Goal: Task Accomplishment & Management: Use online tool/utility

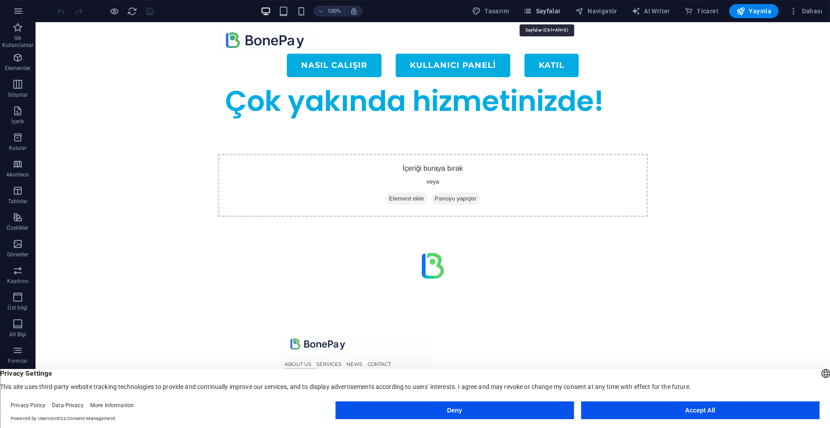
click at [532, 8] on icon "button" at bounding box center [527, 11] width 9 height 9
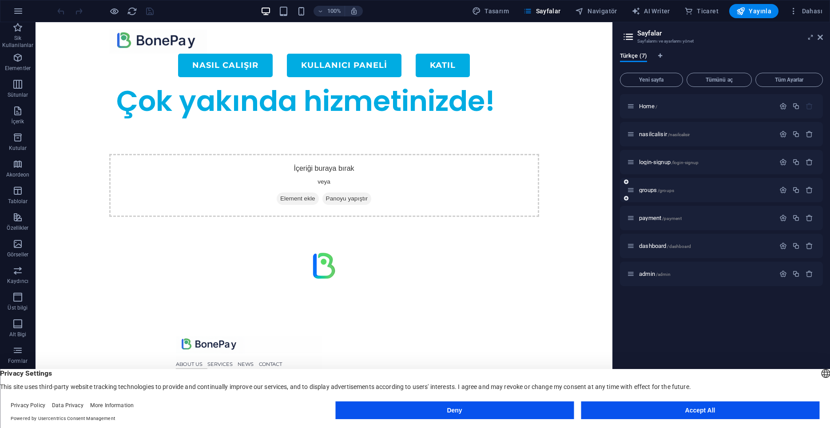
click at [645, 193] on div "groups /groups" at bounding box center [701, 190] width 148 height 10
click at [648, 192] on span "groups /groups" at bounding box center [656, 190] width 35 height 7
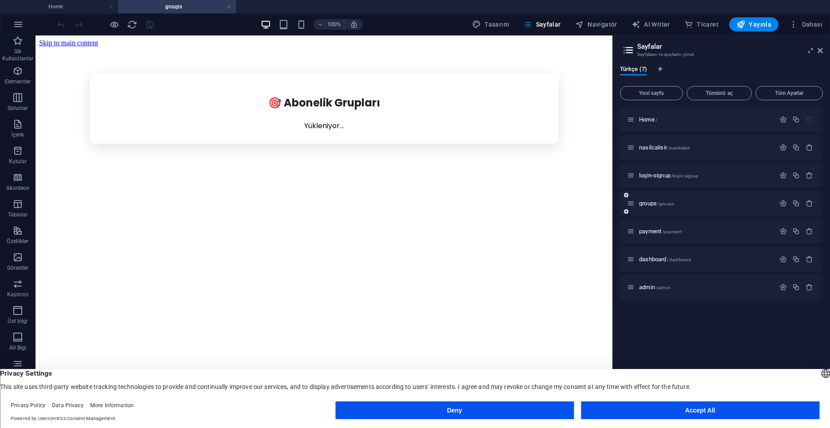
click at [645, 200] on div "groups /groups" at bounding box center [701, 203] width 148 height 10
click at [646, 205] on span "groups /groups" at bounding box center [656, 203] width 35 height 7
click at [462, 410] on button "Deny" at bounding box center [454, 411] width 238 height 18
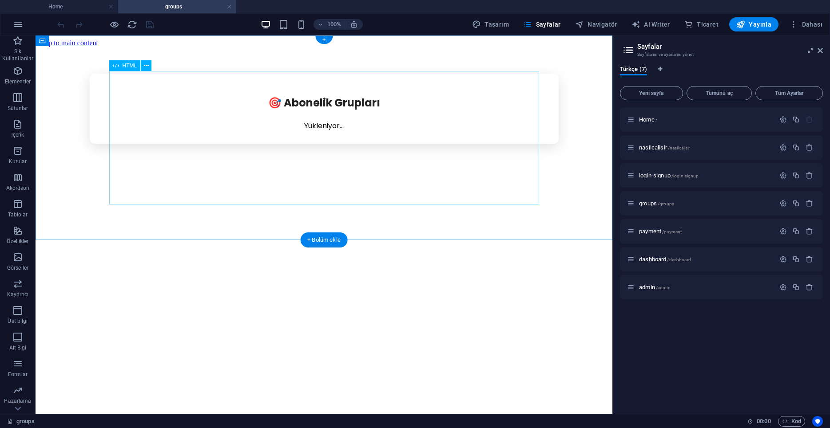
click at [224, 144] on div "🎯 Abonelik Grupları Yükleniyor..." at bounding box center [324, 109] width 570 height 70
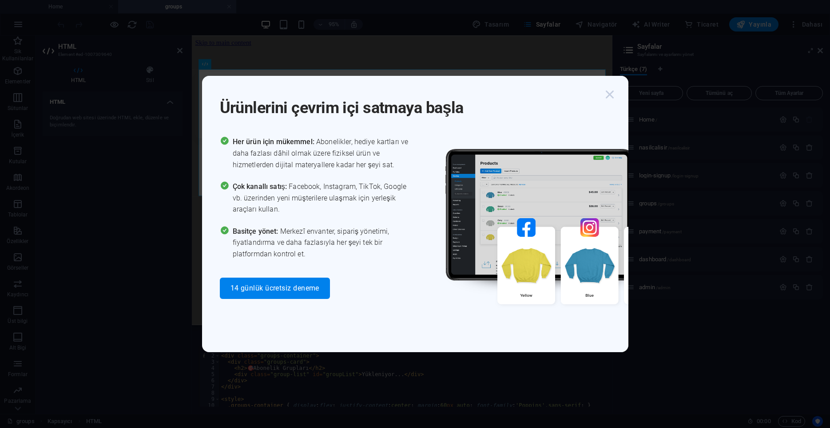
click at [613, 97] on icon "button" at bounding box center [610, 95] width 16 height 16
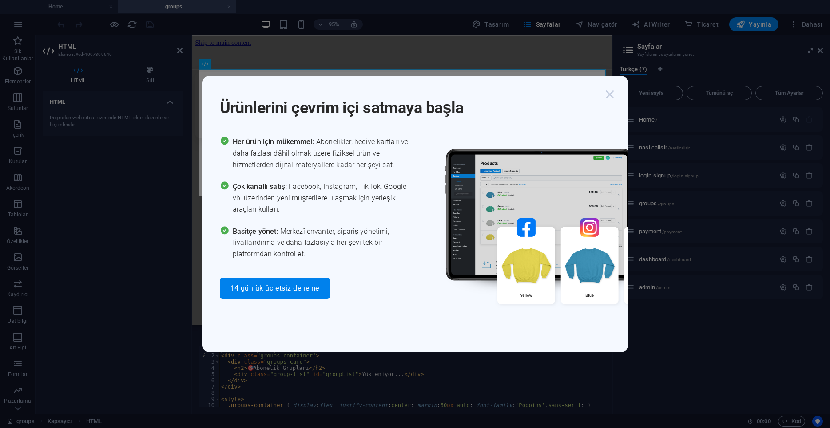
click at [608, 94] on icon "button" at bounding box center [610, 95] width 16 height 16
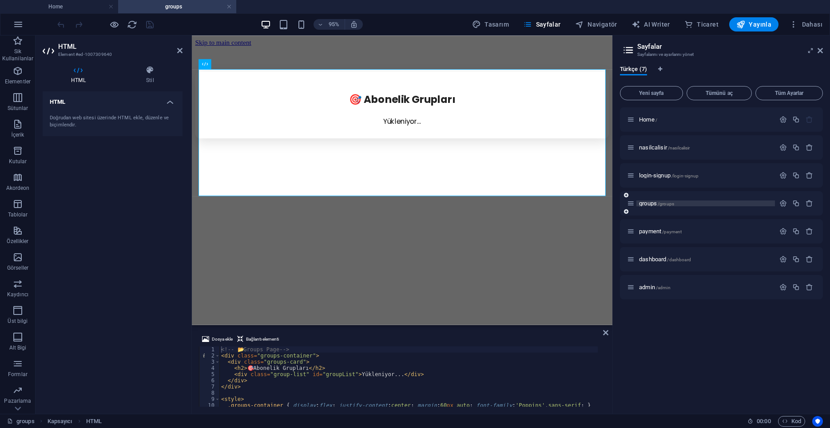
click at [651, 202] on span "groups /groups" at bounding box center [656, 203] width 35 height 7
click at [663, 337] on div "Home / nasilcalisir /nasilcalisir login-signup /login-signup groups /groups pay…" at bounding box center [721, 257] width 203 height 300
click at [89, 226] on div "HTML Doğrudan web sitesi üzerinde HTML ekle, düzenle ve biçimlendir." at bounding box center [113, 249] width 140 height 316
click at [646, 234] on span "payment /payment" at bounding box center [660, 231] width 43 height 7
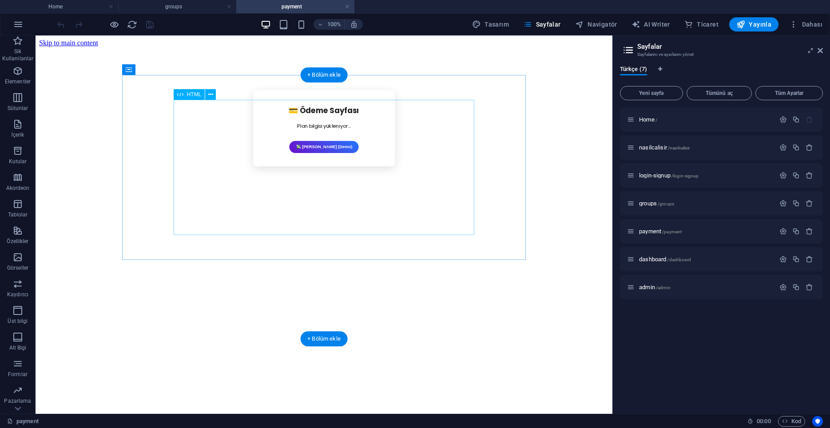
click at [269, 166] on div "💳 Ödeme Sayfası Plan bilgisi yükleniyor... 💸 Ödemeyi Tamamla (Demo)" at bounding box center [323, 128] width 399 height 76
click at [279, 166] on div "💳 Ödeme Sayfası Plan bilgisi yükleniyor... 💸 Ödemeyi Tamamla (Demo)" at bounding box center [323, 128] width 399 height 76
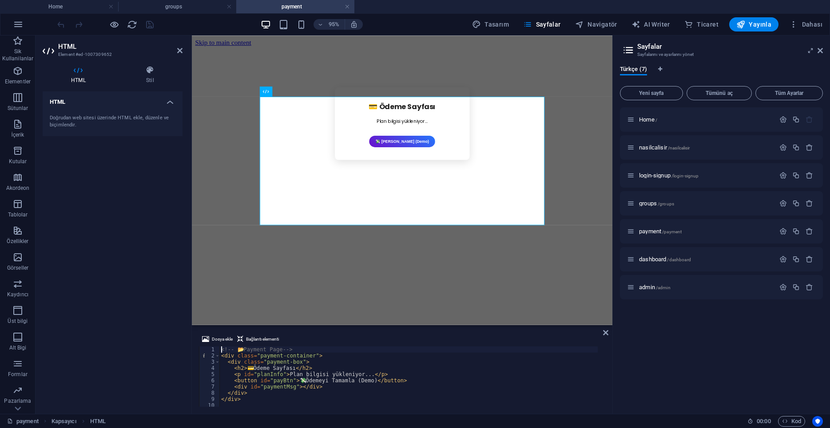
click at [348, 384] on div "<!-- 📂 Payment Page --> < div class = "payment-container" > < div class = "paym…" at bounding box center [487, 379] width 536 height 65
type textarea "</script>"
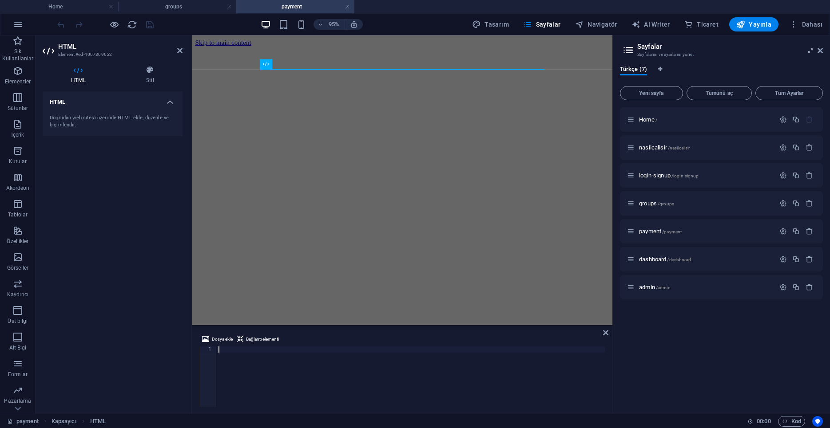
click at [238, 362] on div at bounding box center [411, 379] width 388 height 65
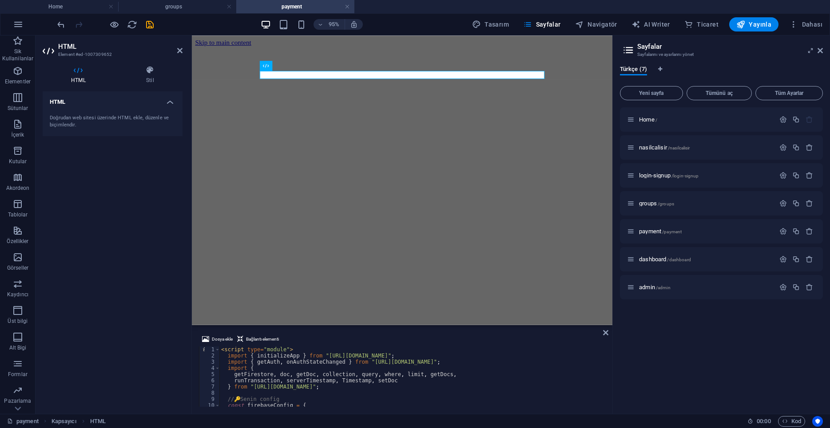
click at [276, 350] on div "< script type = "module" > import { initializeApp } from "https://www.gstatic.c…" at bounding box center [408, 383] width 378 height 73
click at [276, 349] on div "< script type = "module" > import { initializeApp } from "https://www.gstatic.c…" at bounding box center [408, 383] width 378 height 73
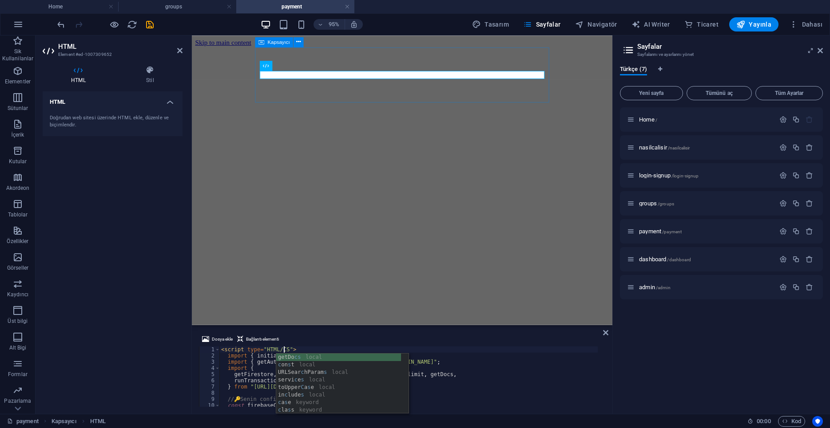
scroll to position [0, 5]
click at [158, 323] on div "HTML Doğrudan web sitesi üzerinde HTML ekle, düzenle ve biçimlendir." at bounding box center [113, 249] width 140 height 316
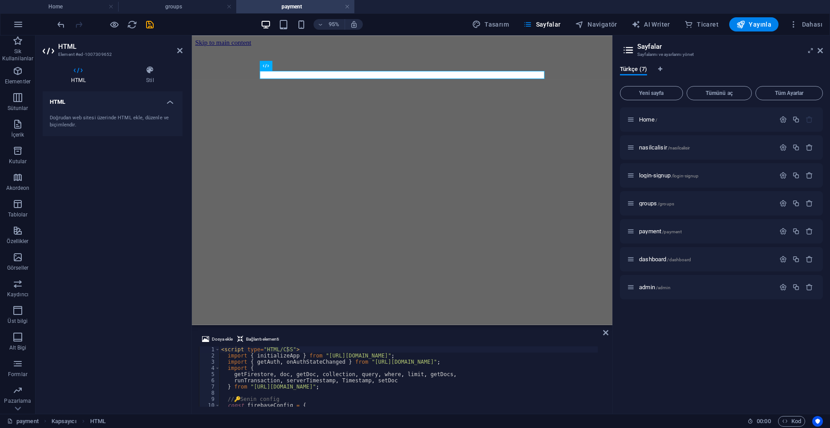
click at [327, 370] on div "< script type = "HTML/CSS" > import { initializeApp } from "https://www.gstatic…" at bounding box center [408, 383] width 378 height 73
click at [274, 349] on div "< script type = "HTML/CSS" > import { initializeApp } from "https://www.gstatic…" at bounding box center [408, 383] width 378 height 73
type textarea "<script type="HTML/CSS">"
click at [118, 272] on div "HTML Doğrudan web sitesi üzerinde HTML ekle, düzenle ve biçimlendir." at bounding box center [113, 249] width 140 height 316
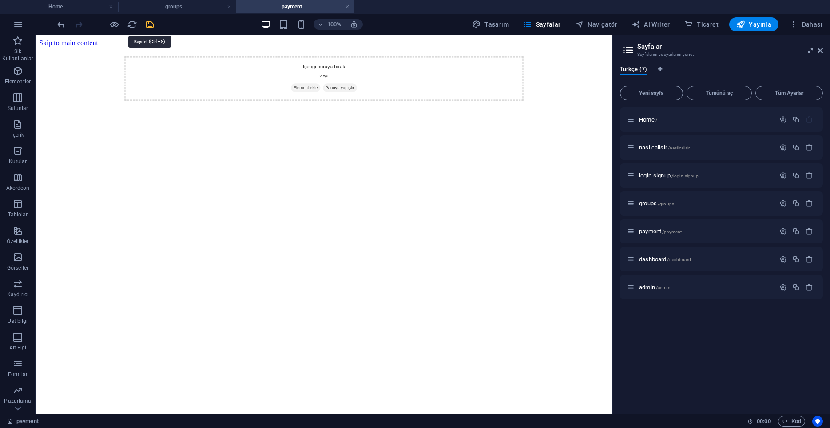
click at [151, 26] on icon "save" at bounding box center [150, 25] width 10 height 10
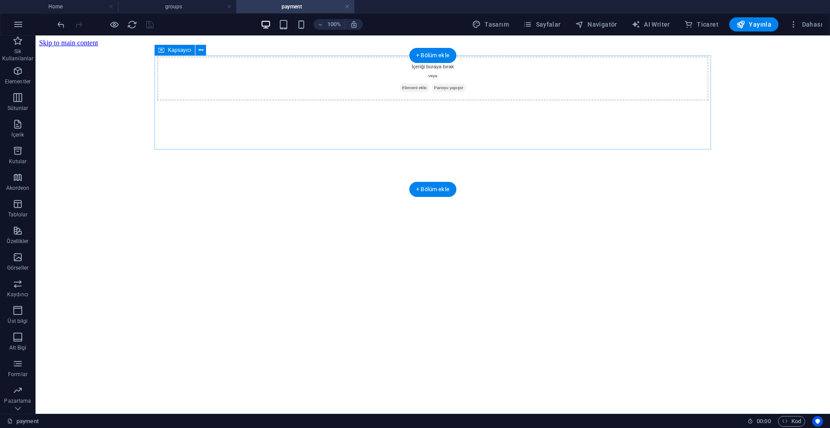
click at [368, 94] on div "İçeriği buraya bırak veya Element ekle Panoyu yapıştır" at bounding box center [432, 78] width 551 height 44
click at [11, 77] on span "Elementler" at bounding box center [18, 76] width 36 height 21
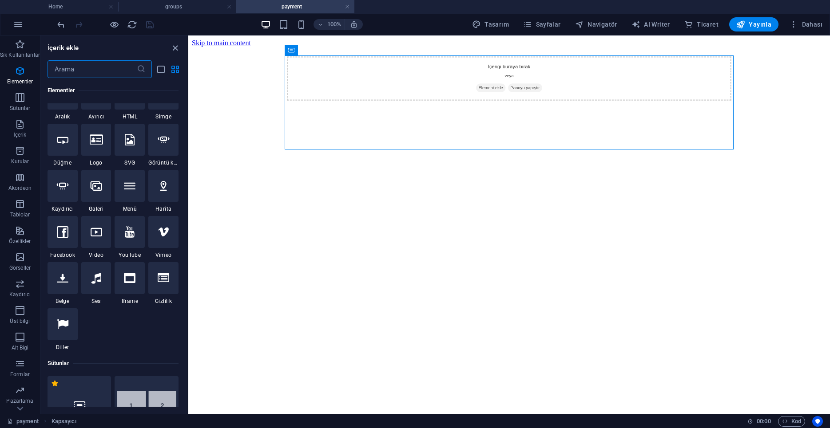
scroll to position [167, 0]
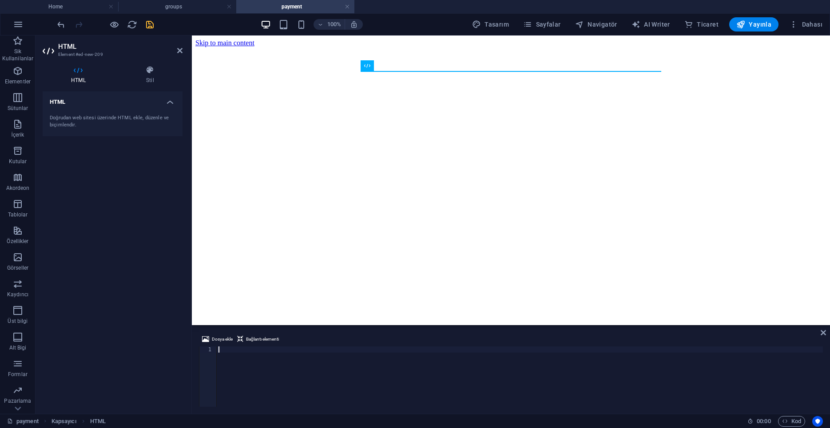
click at [400, 51] on html "Skip to main content" at bounding box center [511, 43] width 638 height 15
click at [262, 377] on div at bounding box center [520, 383] width 606 height 73
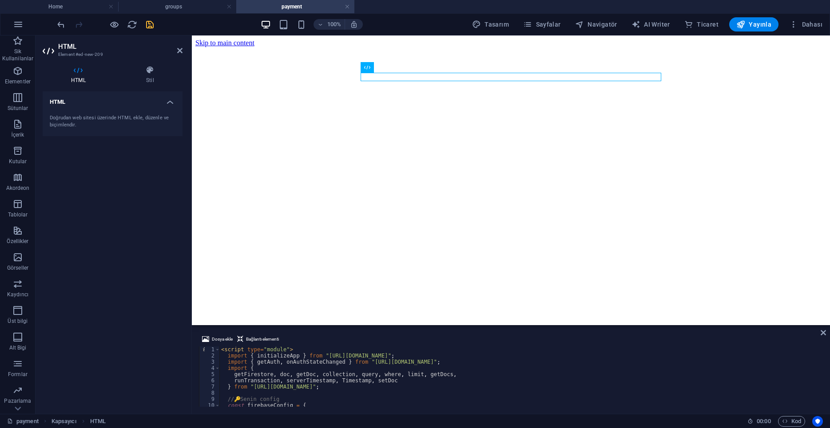
scroll to position [0, 0]
click at [274, 351] on div "< script type = "module" > import { initializeApp } from "https://www.gstatic.c…" at bounding box center [517, 383] width 596 height 73
click at [311, 357] on div "< script type = "html/css" > import { initializeApp } from "https://www.gstatic…" at bounding box center [517, 383] width 596 height 73
type textarea "import { initializeApp } from "https://www.gstatic.com/firebasejs/12.3.0/fireba…"
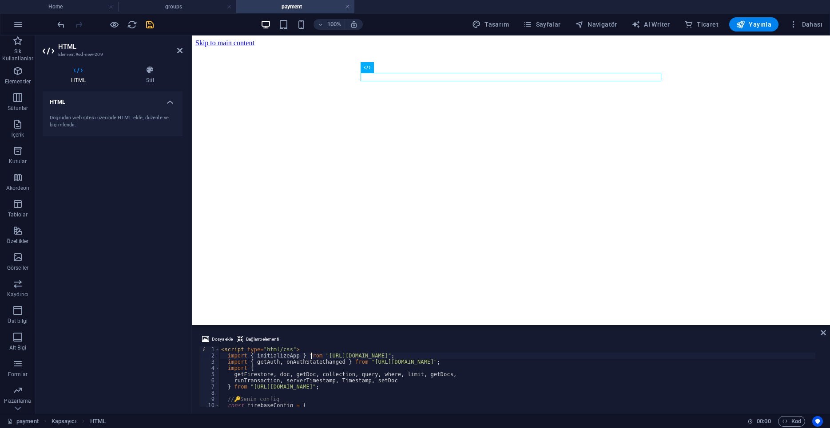
click at [127, 302] on div "HTML Doğrudan web sitesi üzerinde HTML ekle, düzenle ve biçimlendir." at bounding box center [113, 249] width 140 height 316
click at [153, 24] on icon "save" at bounding box center [150, 25] width 10 height 10
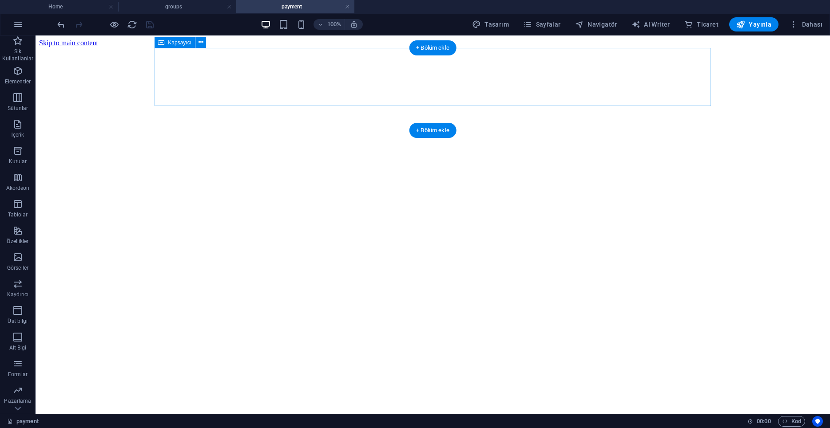
click at [325, 47] on div at bounding box center [432, 47] width 551 height 0
click at [328, 47] on div at bounding box center [432, 47] width 551 height 0
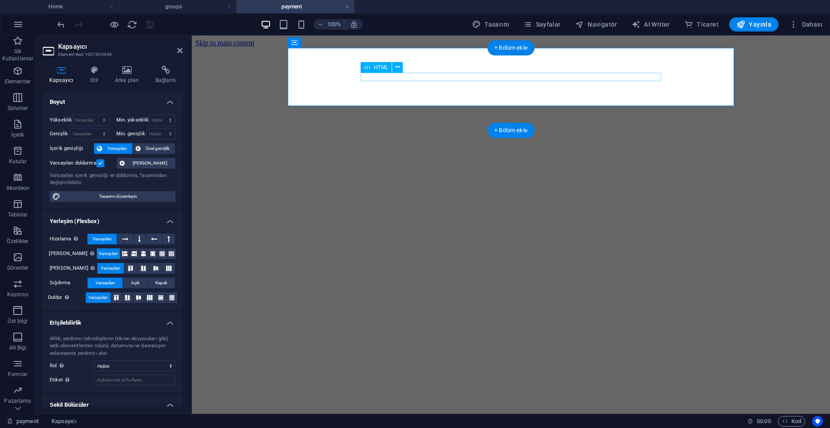
click at [387, 47] on div at bounding box center [511, 47] width 442 height 0
click at [413, 47] on div at bounding box center [511, 47] width 442 height 0
click at [376, 69] on span "HTML" at bounding box center [381, 67] width 15 height 5
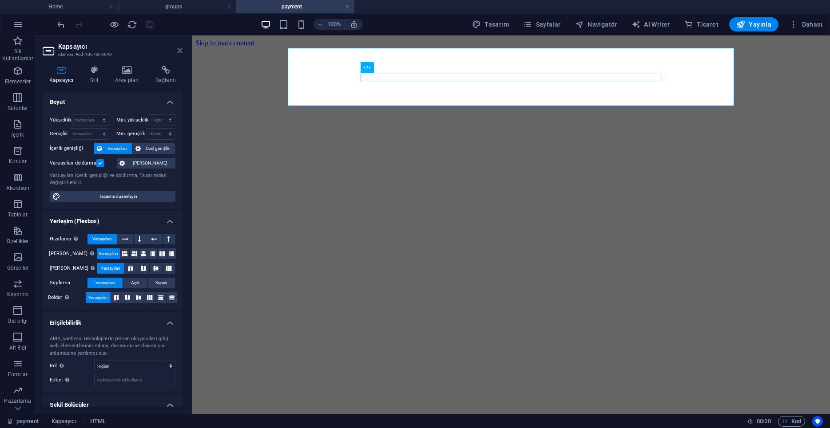
click at [182, 51] on icon at bounding box center [179, 50] width 5 height 7
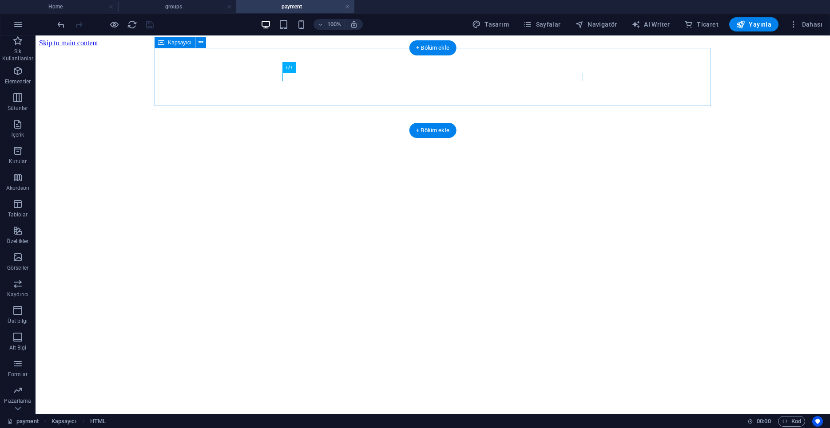
click at [377, 47] on div at bounding box center [432, 47] width 551 height 0
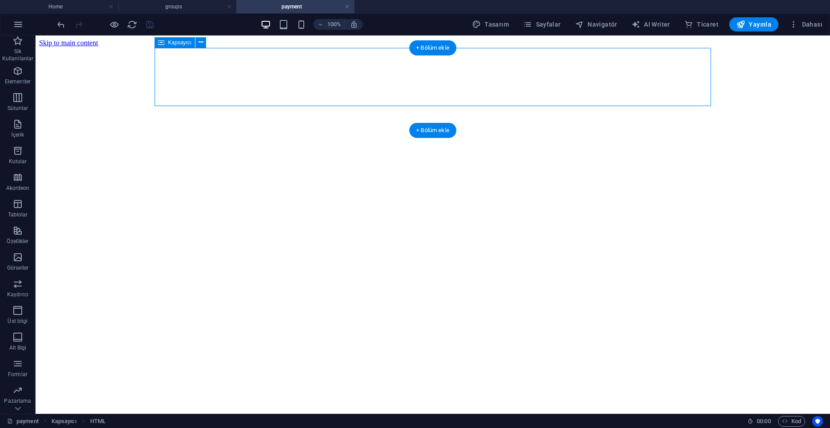
click at [377, 47] on div at bounding box center [432, 47] width 551 height 0
click at [373, 47] on div at bounding box center [432, 47] width 551 height 0
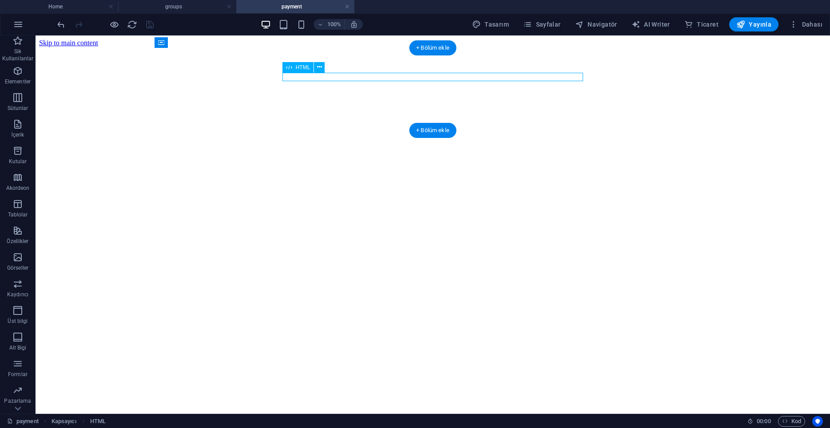
click at [373, 47] on div at bounding box center [432, 47] width 551 height 0
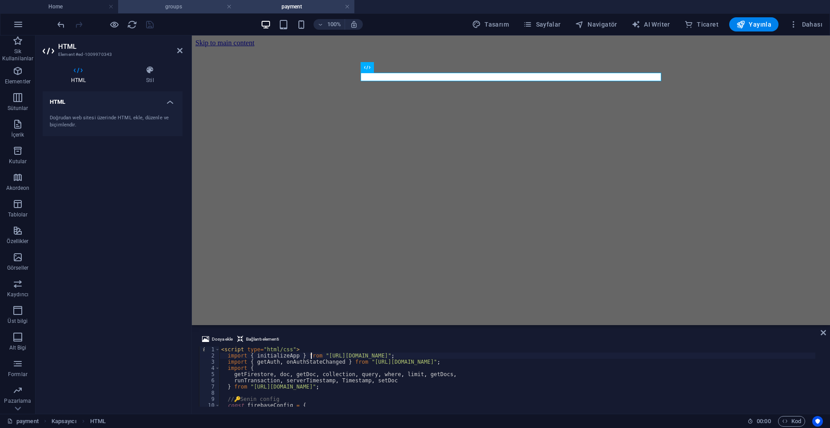
click at [182, 11] on h4 "groups" at bounding box center [177, 7] width 118 height 10
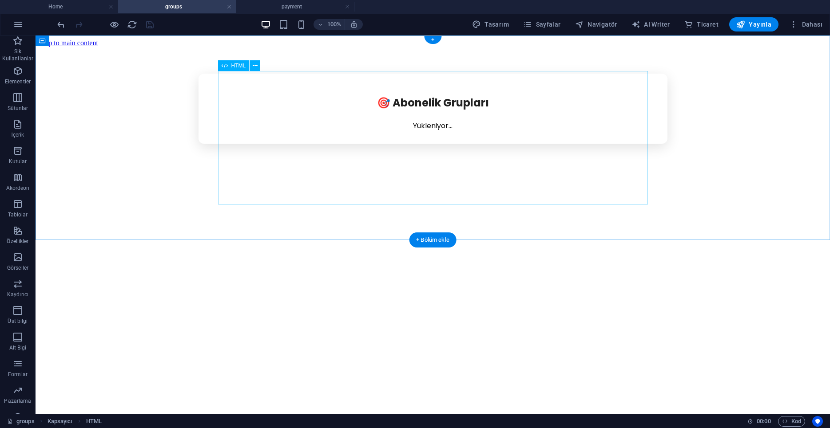
click at [293, 142] on div "🎯 Abonelik Grupları Yükleniyor..." at bounding box center [432, 109] width 787 height 70
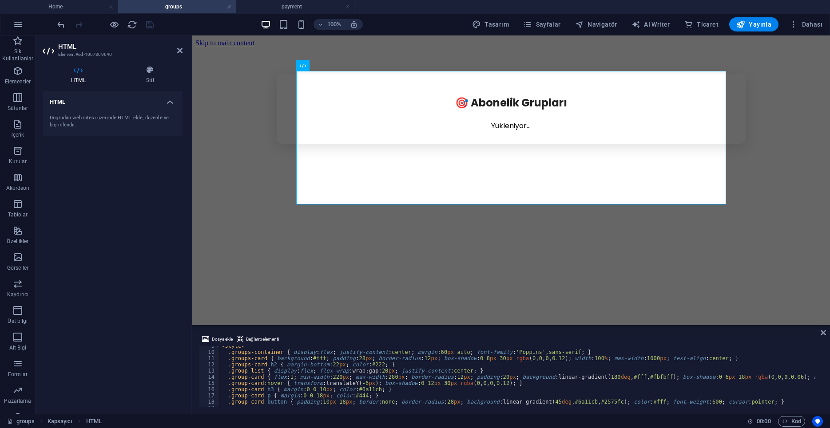
scroll to position [53, 0]
click at [313, 365] on div "< style > .groups-container { display : flex ; justify-content : center ; margi…" at bounding box center [609, 375] width 778 height 65
type textarea "<style>"
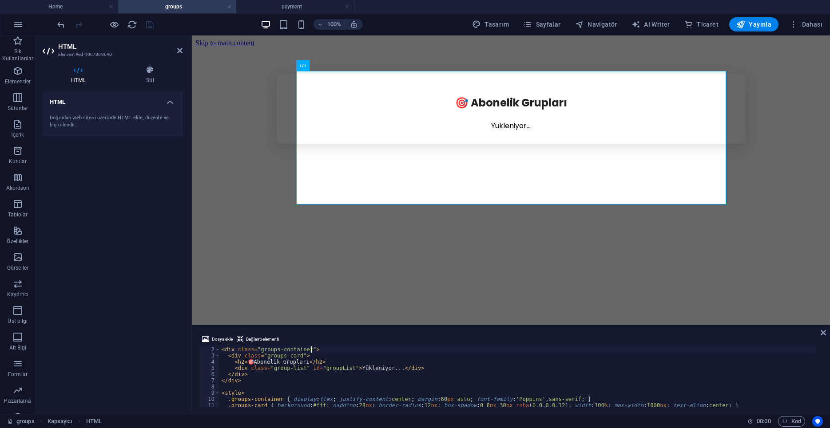
scroll to position [6, 0]
type textarea "<!-- 📂 Groups Page -->"
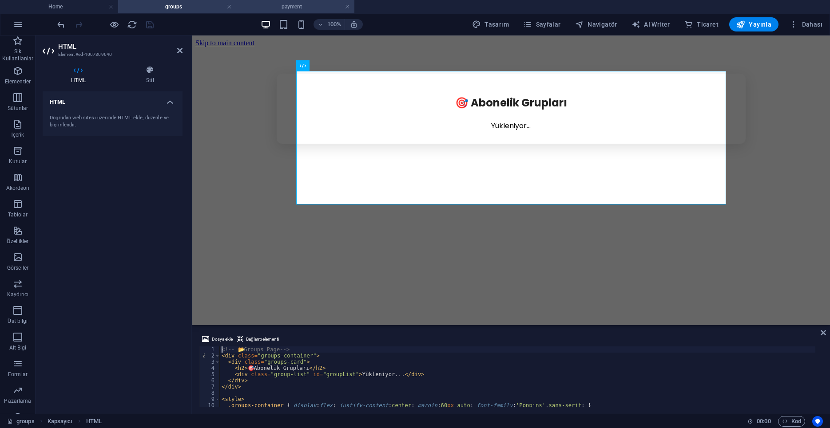
click at [273, 8] on h4 "payment" at bounding box center [295, 7] width 118 height 10
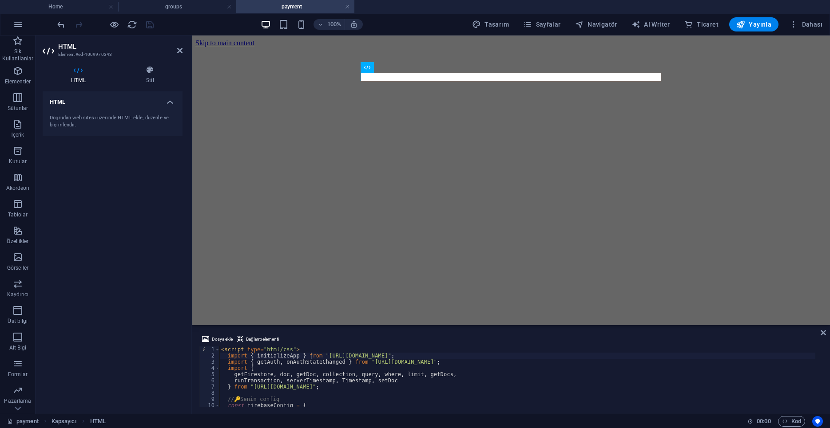
scroll to position [53, 0]
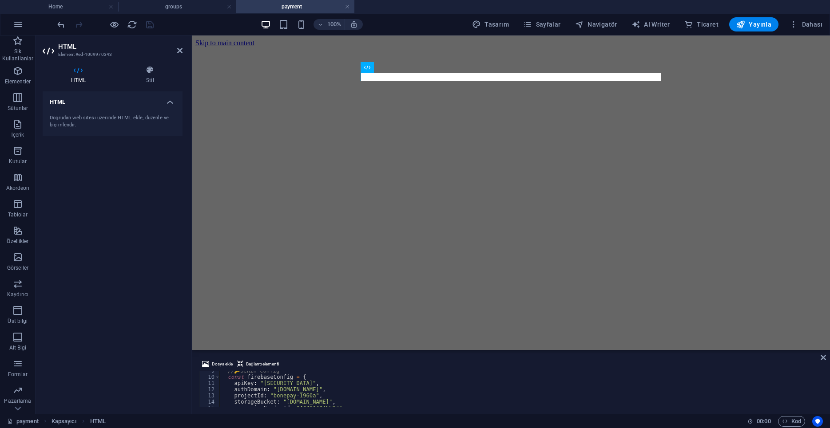
drag, startPoint x: 683, startPoint y: 326, endPoint x: 668, endPoint y: 350, distance: 28.3
click at [668, 350] on div "Kapsayıcı HTML Yer Tutucu HTML HTML Dosya ekle Bağlantı elementi import { initi…" at bounding box center [511, 225] width 638 height 379
drag, startPoint x: 859, startPoint y: 386, endPoint x: 678, endPoint y: 376, distance: 181.9
click at [678, 51] on html "Skip to main content" at bounding box center [511, 43] width 638 height 15
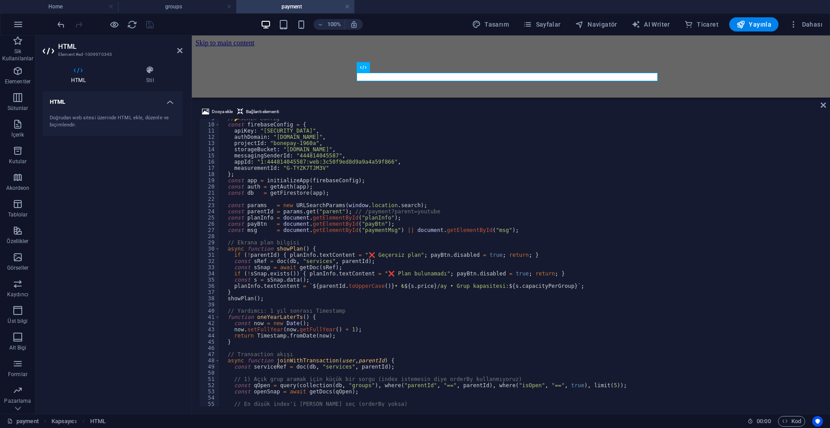
drag, startPoint x: 675, startPoint y: 352, endPoint x: 665, endPoint y: 96, distance: 255.5
click at [665, 96] on div "Kapsayıcı HTML Yer Tutucu HTML HTML Dosya ekle Bağlantı elementi import { initi…" at bounding box center [511, 225] width 638 height 379
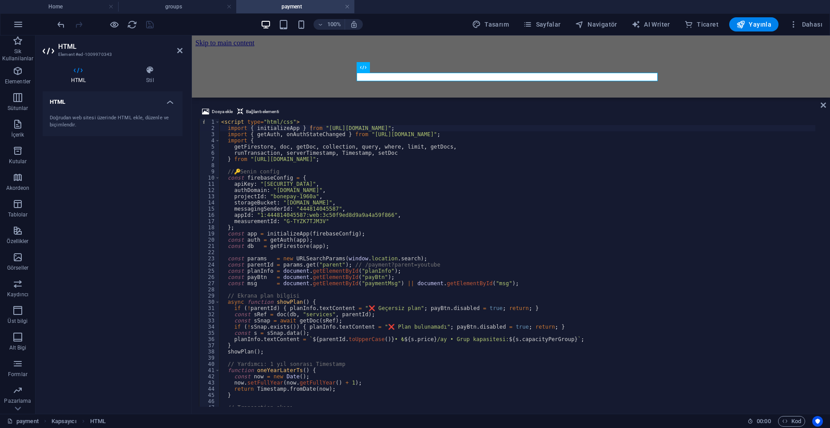
scroll to position [0, 0]
click at [354, 289] on div "< script type = "html/css" > import { initializeApp } from "https://www.gstatic…" at bounding box center [517, 269] width 596 height 301
type textarea "</script>"
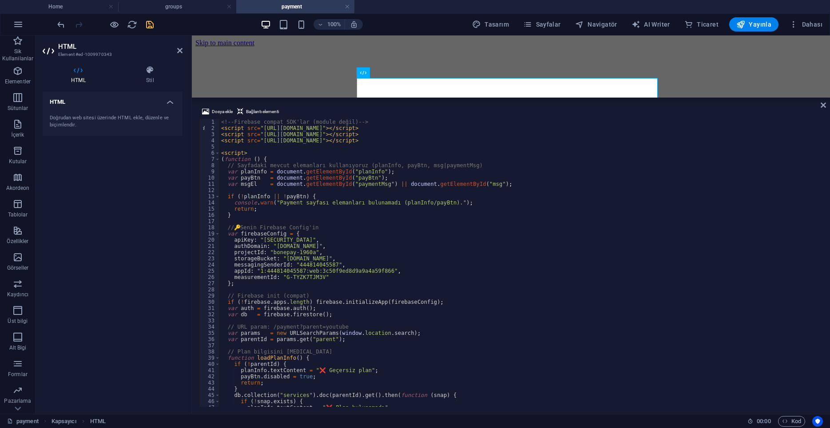
click at [118, 224] on div "HTML Doğrudan web sitesi üzerinde HTML ekle, düzenle ve biçimlendir." at bounding box center [113, 249] width 140 height 316
click at [821, 106] on icon at bounding box center [822, 105] width 5 height 7
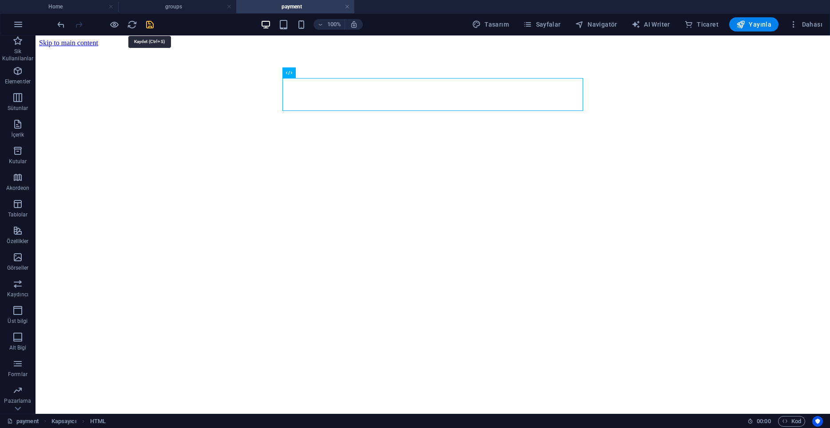
click at [150, 26] on icon "save" at bounding box center [150, 25] width 10 height 10
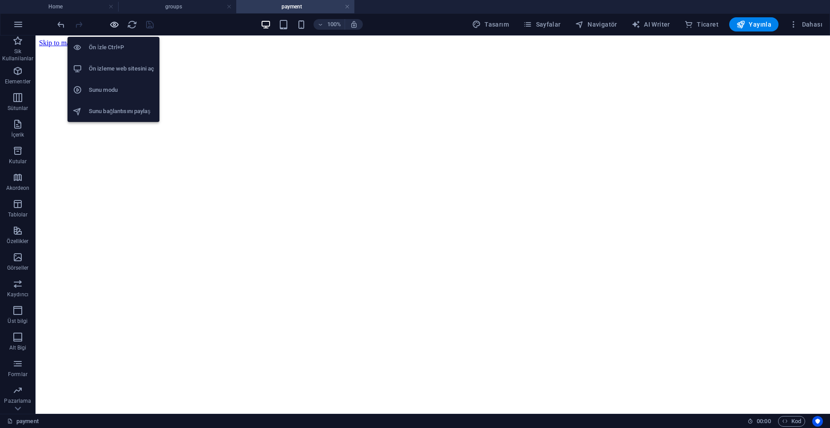
click at [111, 24] on icon "button" at bounding box center [114, 25] width 10 height 10
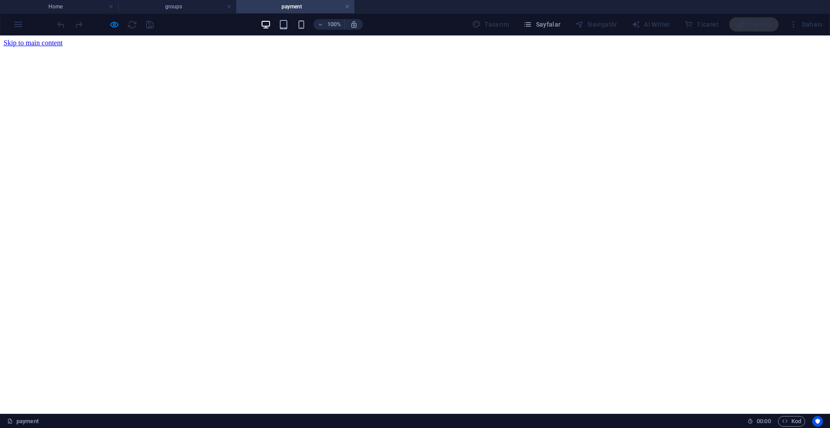
click at [108, 22] on div at bounding box center [104, 24] width 99 height 14
click at [107, 22] on div at bounding box center [104, 24] width 99 height 14
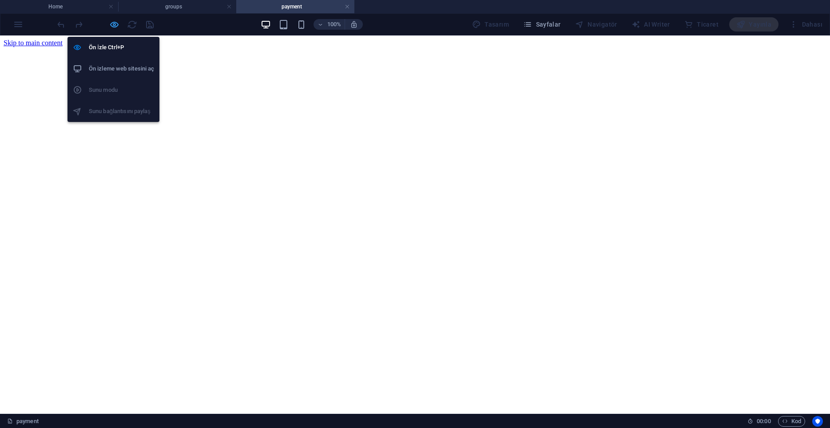
click at [116, 25] on icon "button" at bounding box center [114, 25] width 10 height 10
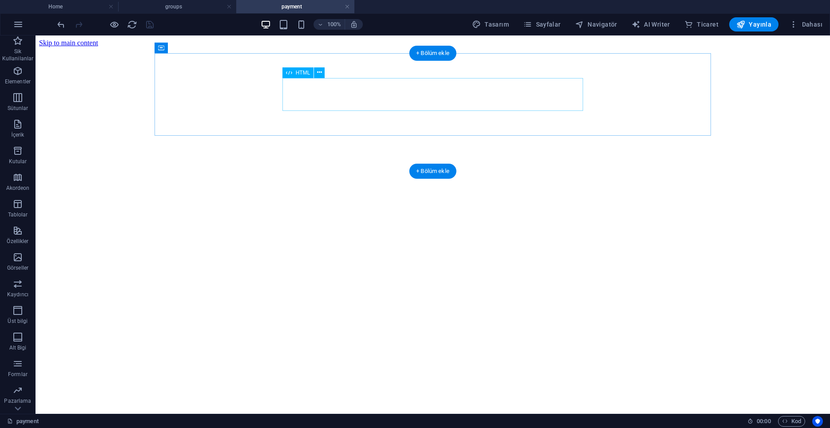
click at [333, 47] on div at bounding box center [432, 47] width 551 height 0
drag, startPoint x: 391, startPoint y: 111, endPoint x: 387, endPoint y: 125, distance: 14.2
click at [387, 47] on div at bounding box center [432, 47] width 551 height 0
click at [305, 47] on div at bounding box center [432, 47] width 551 height 0
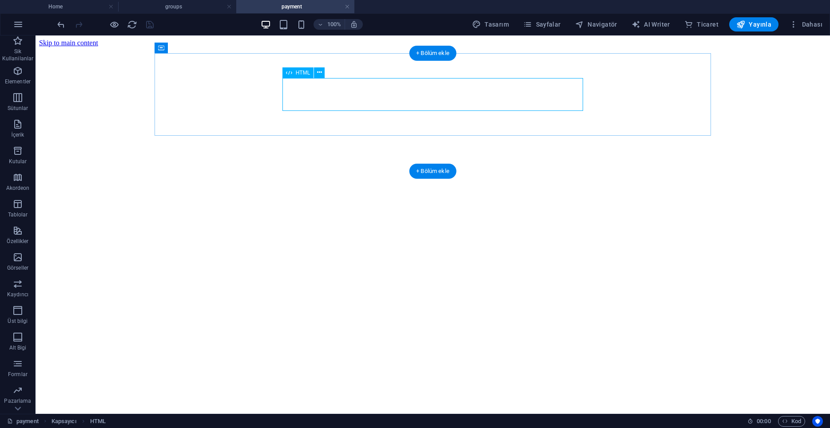
click at [305, 47] on div at bounding box center [432, 47] width 551 height 0
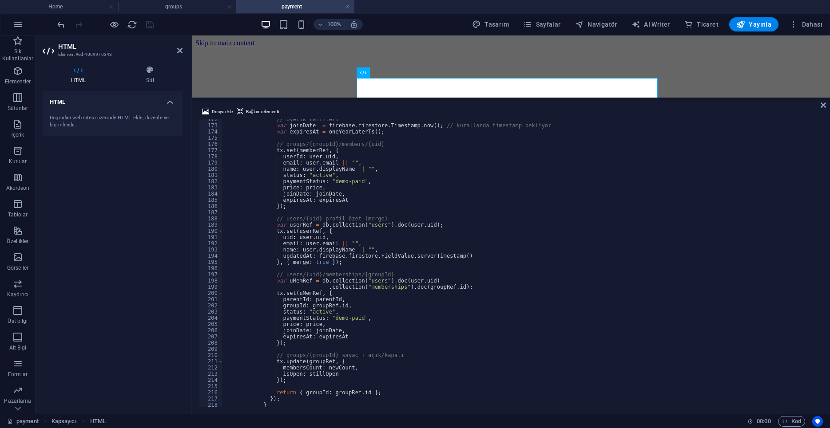
scroll to position [1334, 0]
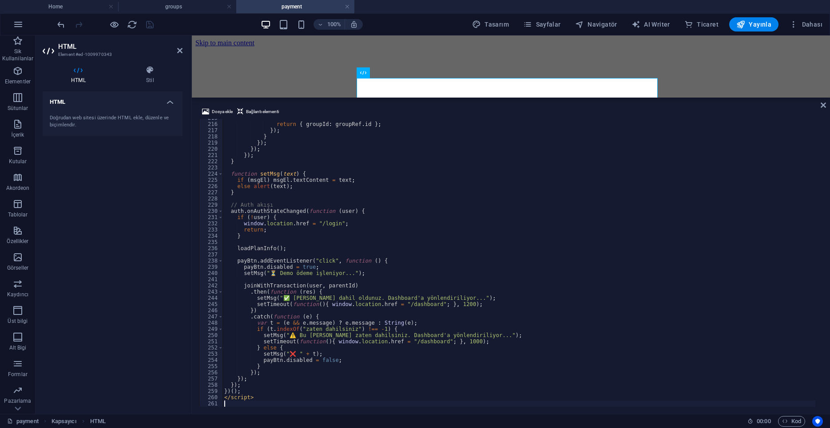
click at [317, 320] on div "return { groupId : groupRef . id } ; }) ; } }) ; }) ; }) ; } function setMsg ( …" at bounding box center [518, 265] width 593 height 301
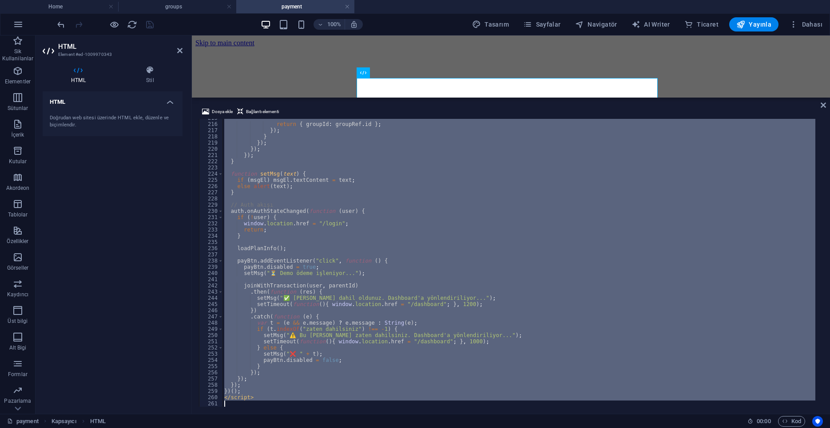
click at [326, 333] on div "return { groupId : groupRef . id } ; }) ; } }) ; }) ; }) ; } function setMsg ( …" at bounding box center [518, 263] width 593 height 288
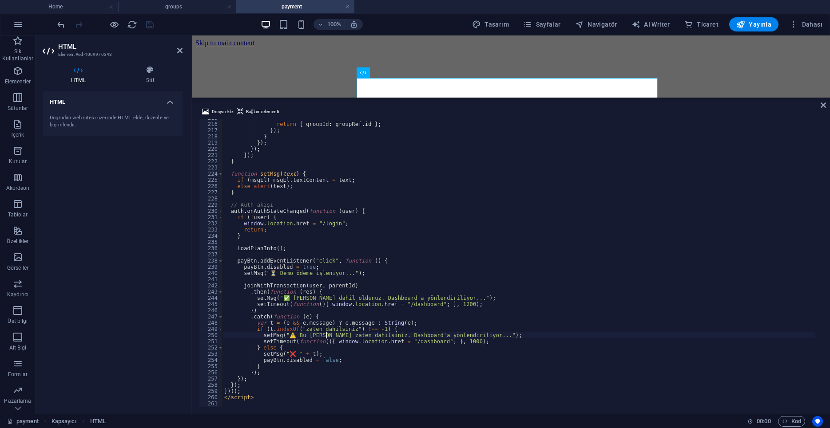
click at [326, 333] on div "return { groupId : groupRef . id } ; }) ; } }) ; }) ; }) ; } function setMsg ( …" at bounding box center [518, 265] width 593 height 301
type textarea "</script>"
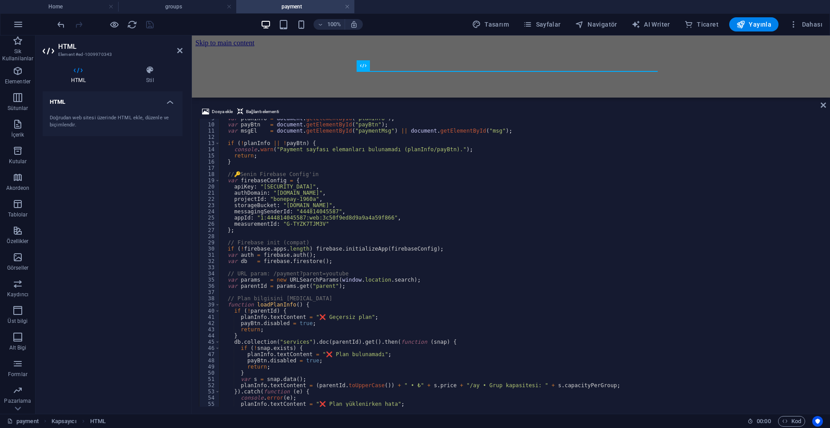
scroll to position [0, 0]
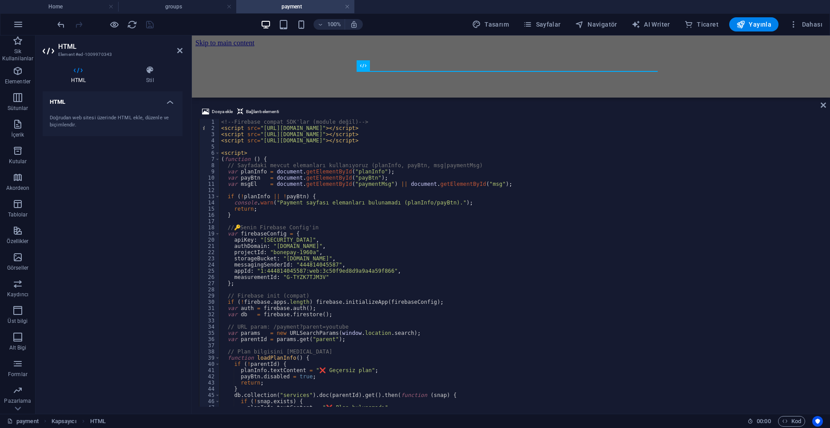
click at [111, 245] on div "HTML Doğrudan web sitesi üzerinde HTML ekle, düzenle ve biçimlendir." at bounding box center [113, 249] width 140 height 316
click at [152, 26] on div at bounding box center [104, 24] width 99 height 14
type textarea "var planInfo = document.getElementById("planInfo");"
click at [355, 171] on div "<!-- Firebase compat SDK'lar (module değil) --> < script src = "https://www.gst…" at bounding box center [517, 269] width 596 height 301
click at [43, 218] on div "HTML Doğrudan web sitesi üzerinde HTML ekle, düzenle ve biçimlendir." at bounding box center [113, 249] width 140 height 316
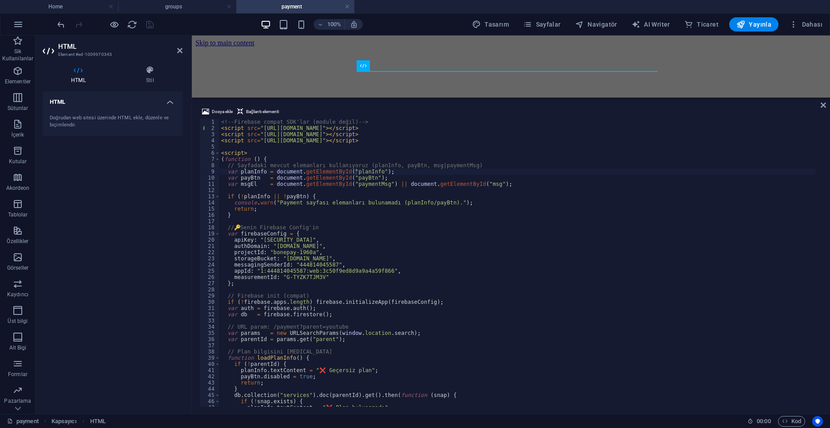
click at [148, 28] on div at bounding box center [104, 24] width 99 height 14
click at [180, 52] on icon at bounding box center [179, 50] width 5 height 7
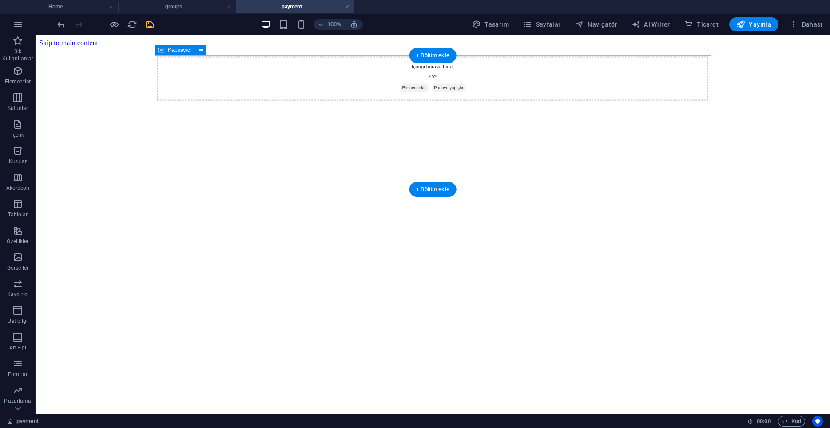
click at [349, 83] on div "İçeriği buraya bırak veya Element ekle Panoyu yapıştır" at bounding box center [432, 78] width 551 height 44
click at [151, 21] on icon "save" at bounding box center [150, 25] width 10 height 10
click at [15, 73] on icon "button" at bounding box center [17, 71] width 11 height 11
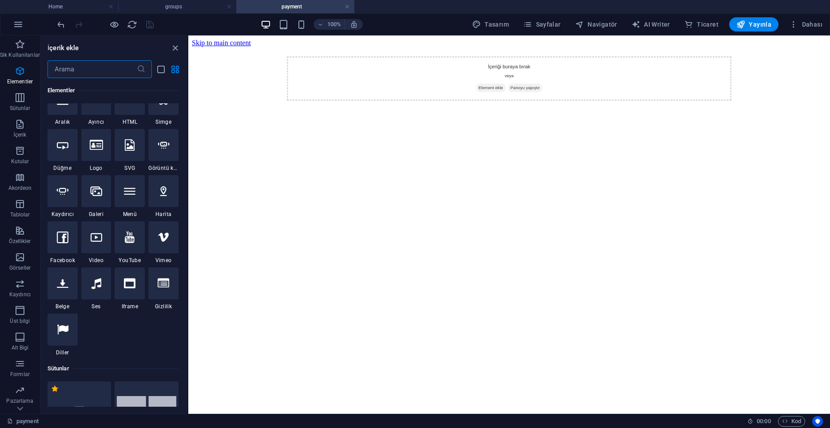
scroll to position [167, 0]
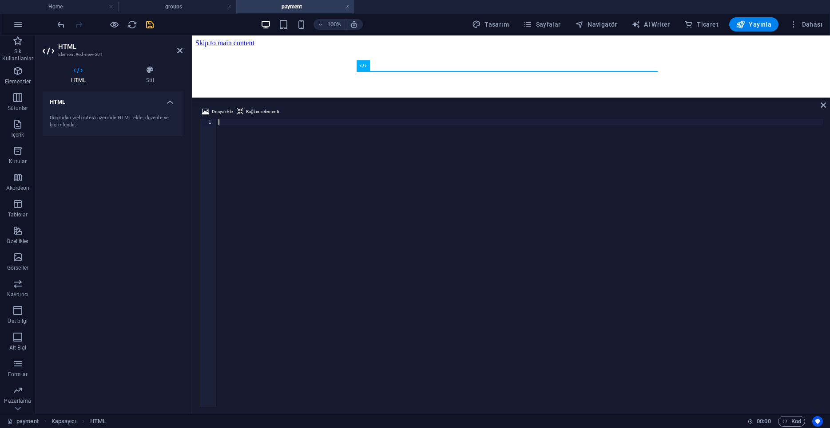
click at [266, 161] on div at bounding box center [520, 269] width 606 height 301
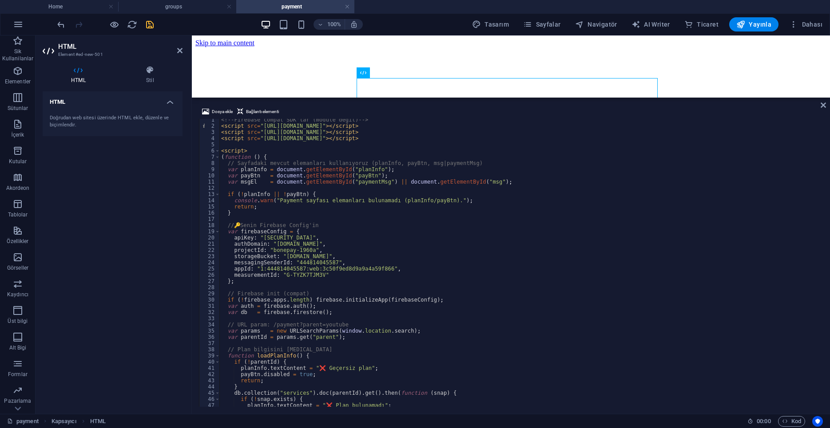
scroll to position [0, 0]
click at [119, 231] on div "HTML Doğrudan web sitesi üzerinde HTML ekle, düzenle ve biçimlendir." at bounding box center [113, 249] width 140 height 316
click at [150, 22] on icon "save" at bounding box center [150, 25] width 10 height 10
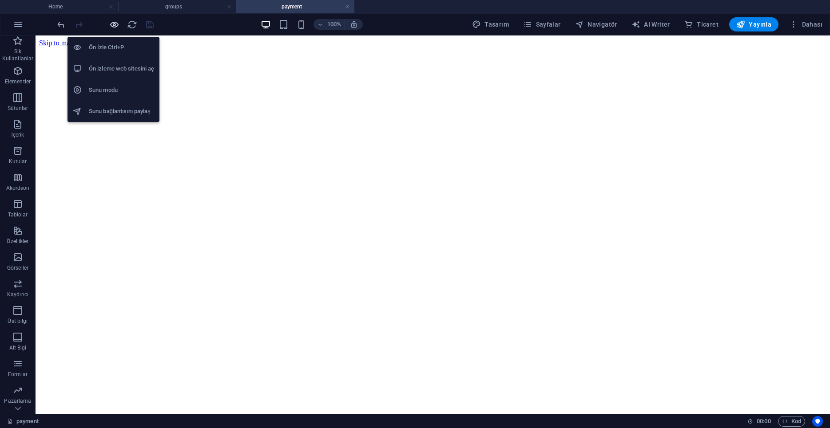
click at [113, 24] on icon "button" at bounding box center [114, 25] width 10 height 10
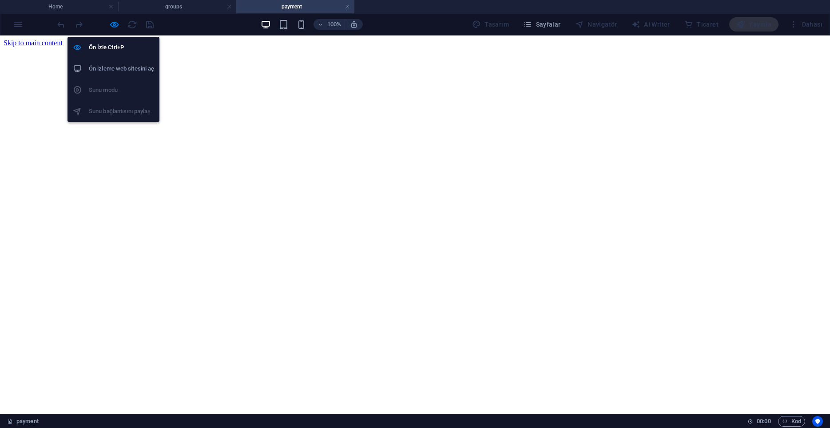
click at [113, 74] on h6 "Ön izleme web sitesini aç" at bounding box center [121, 68] width 65 height 11
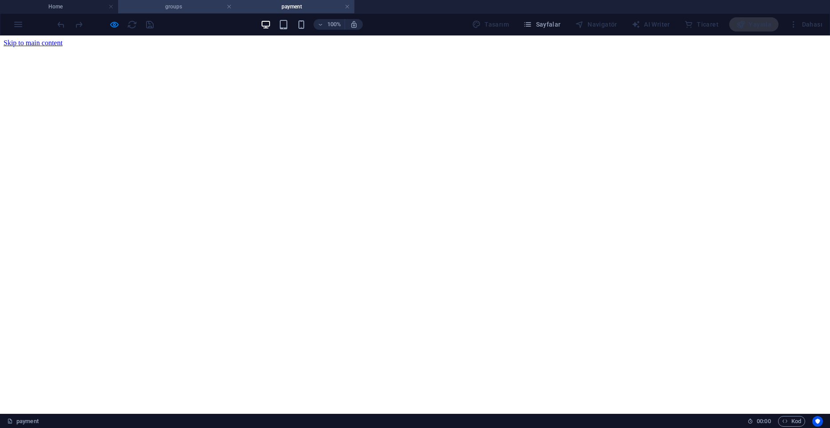
click at [177, 12] on li "groups" at bounding box center [177, 6] width 118 height 13
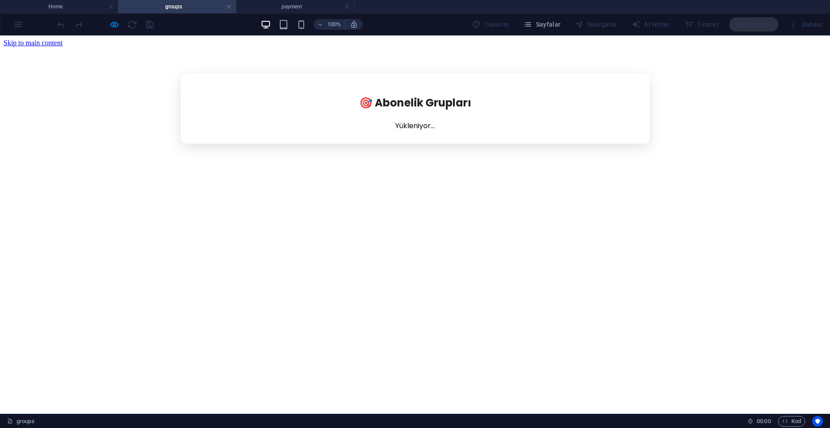
click at [183, 4] on h4 "groups" at bounding box center [177, 7] width 118 height 10
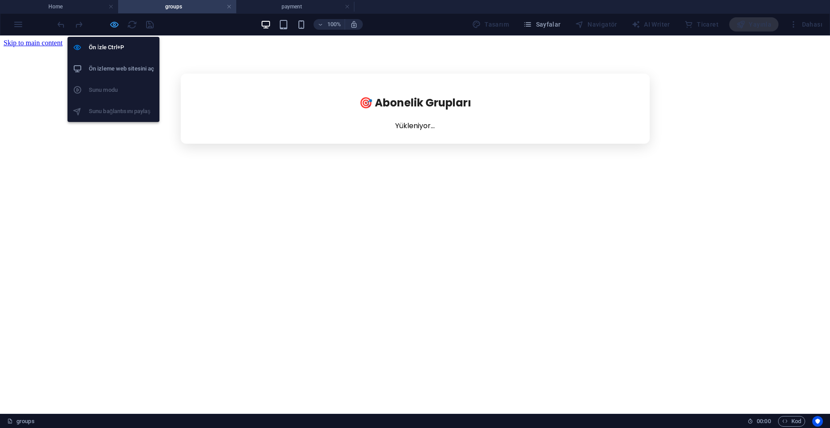
click at [111, 24] on icon "button" at bounding box center [114, 25] width 10 height 10
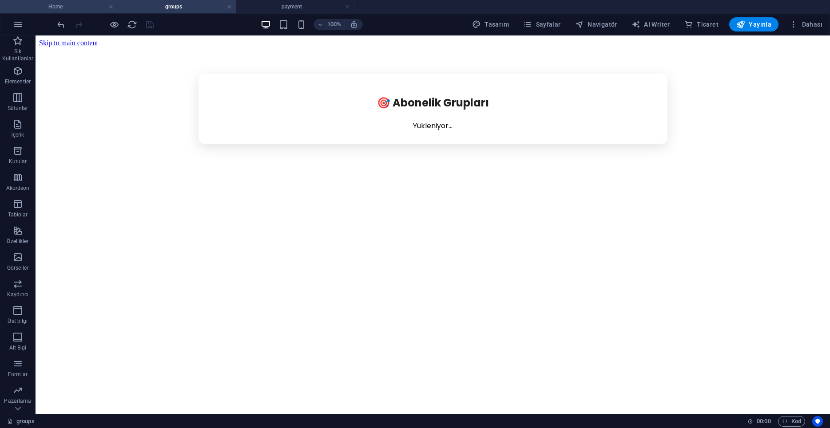
click at [79, 4] on h4 "Home" at bounding box center [59, 7] width 118 height 10
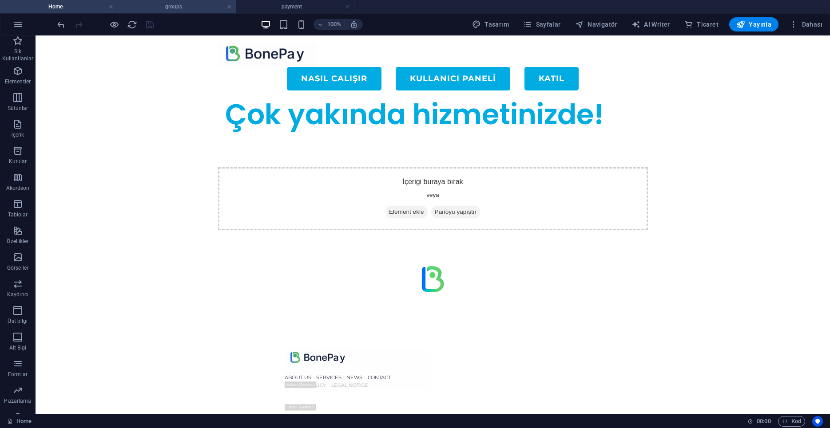
click at [171, 3] on h4 "groups" at bounding box center [177, 7] width 118 height 10
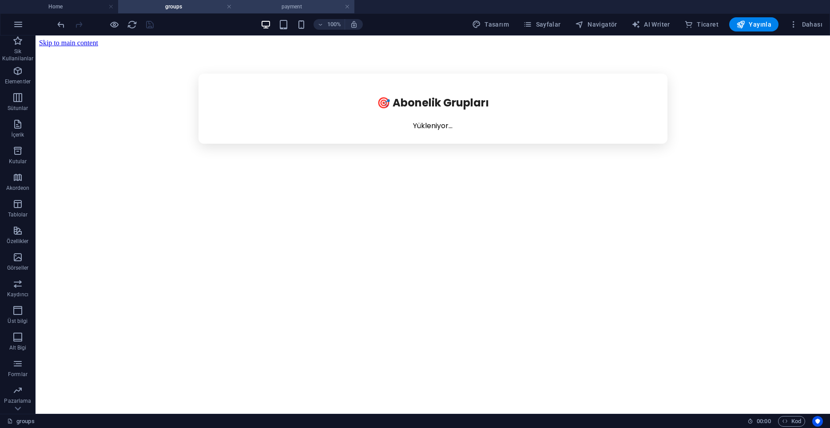
click at [293, 5] on h4 "payment" at bounding box center [295, 7] width 118 height 10
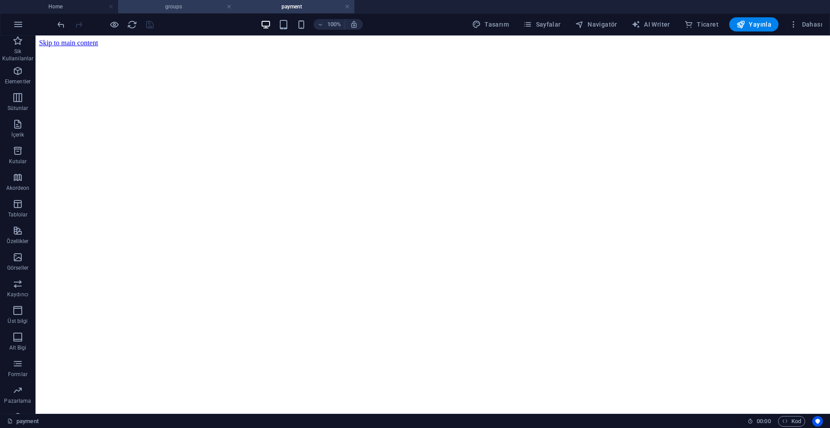
click at [186, 4] on h4 "groups" at bounding box center [177, 7] width 118 height 10
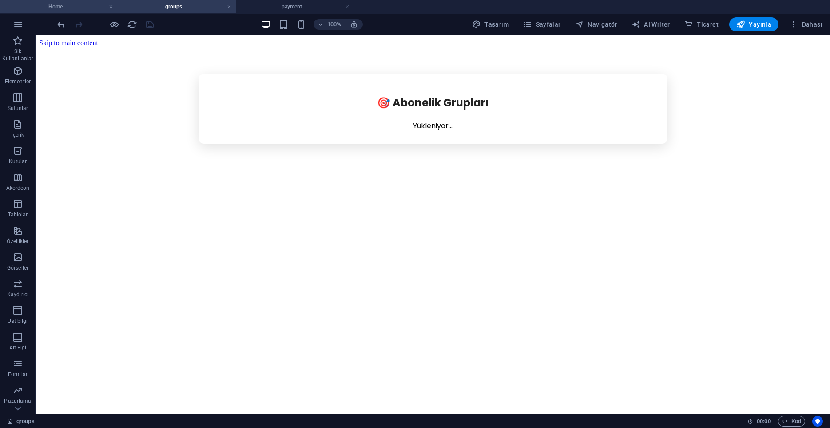
click at [78, 10] on h4 "Home" at bounding box center [59, 7] width 118 height 10
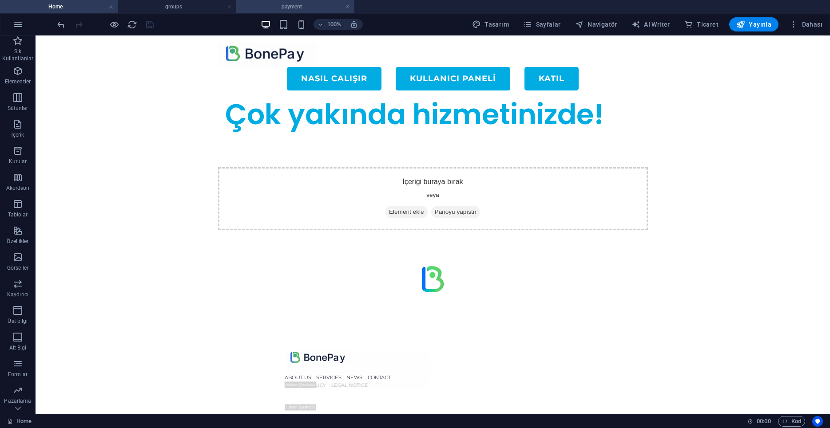
click at [306, 8] on h4 "payment" at bounding box center [295, 7] width 118 height 10
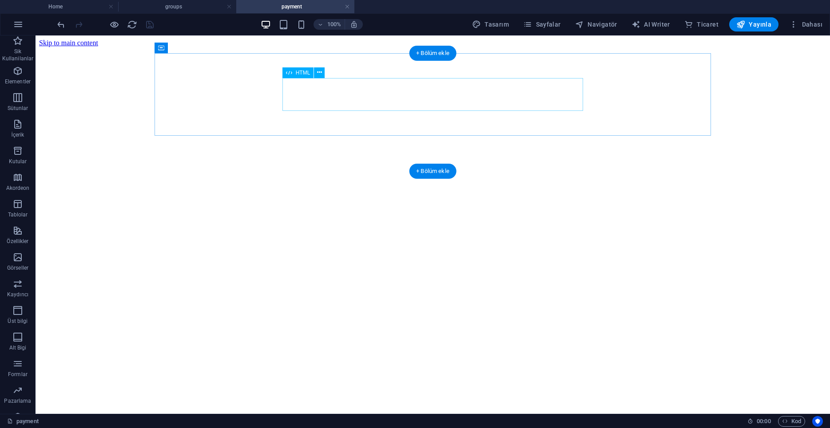
click at [320, 47] on div at bounding box center [432, 47] width 551 height 0
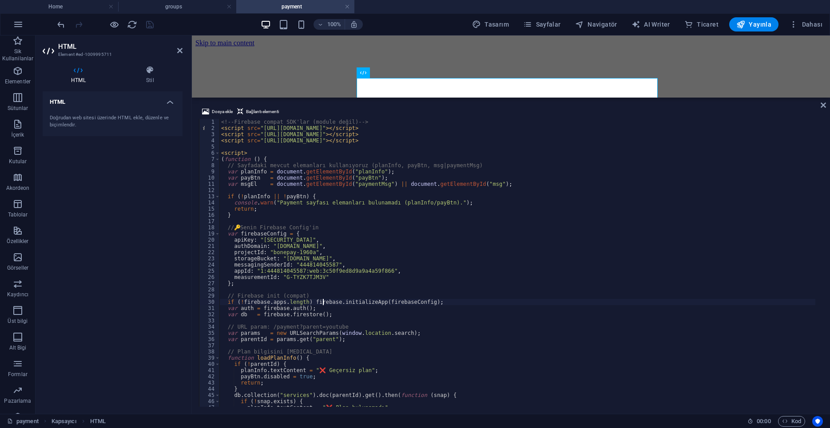
click at [322, 305] on div "<!-- Firebase compat SDK'lar (module değil) --> < script src = "https://www.gst…" at bounding box center [517, 269] width 596 height 301
type textarea "</script>"
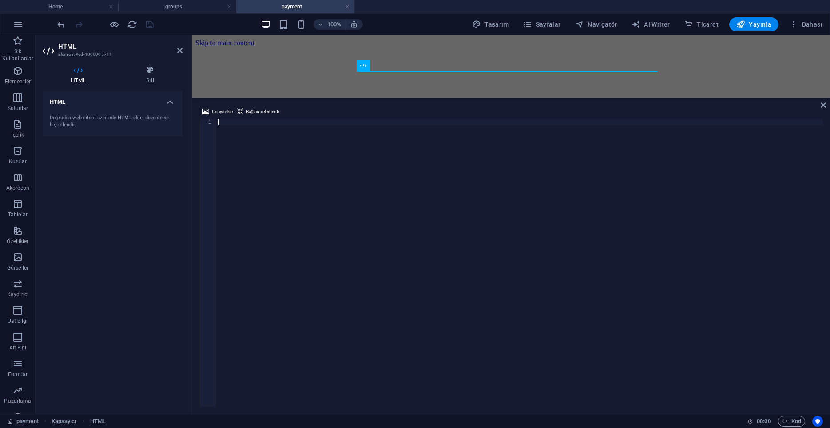
click at [277, 181] on div at bounding box center [520, 269] width 606 height 301
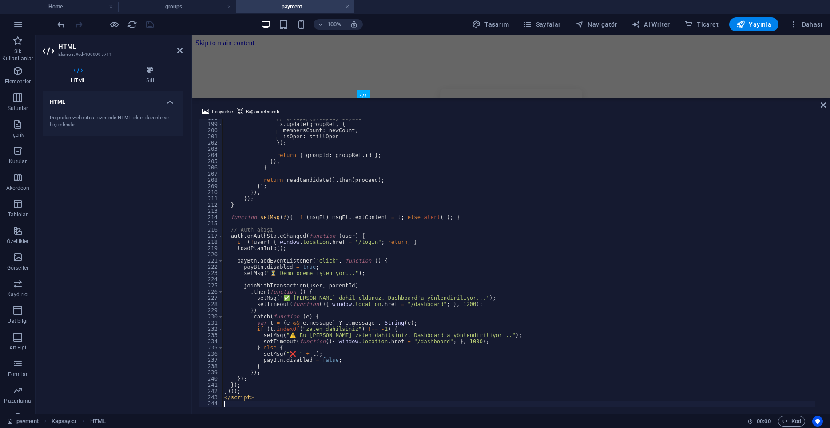
click at [120, 214] on div "HTML Doğrudan web sitesi üzerinde HTML ekle, düzenle ve biçimlendir." at bounding box center [113, 249] width 140 height 316
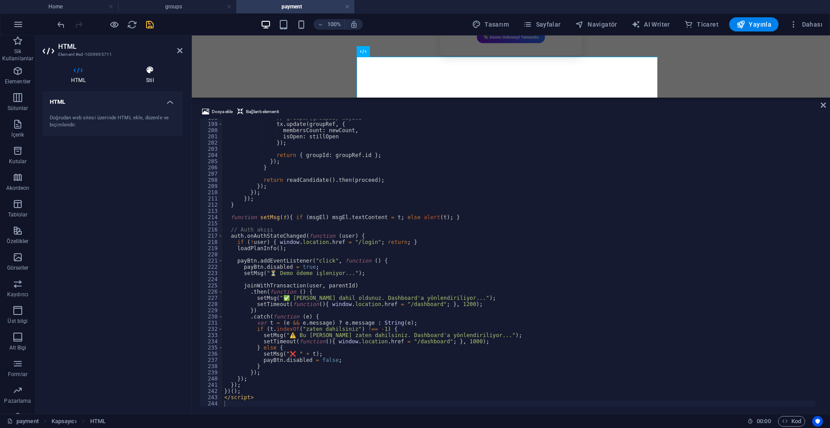
scroll to position [133, 0]
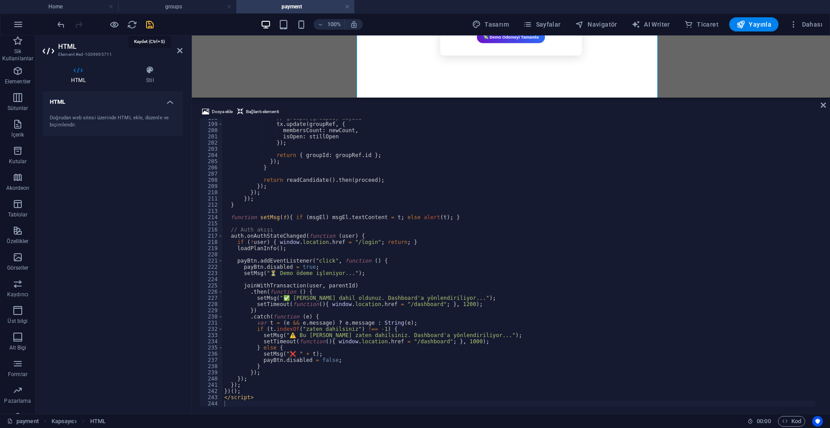
click at [149, 23] on icon "save" at bounding box center [150, 25] width 10 height 10
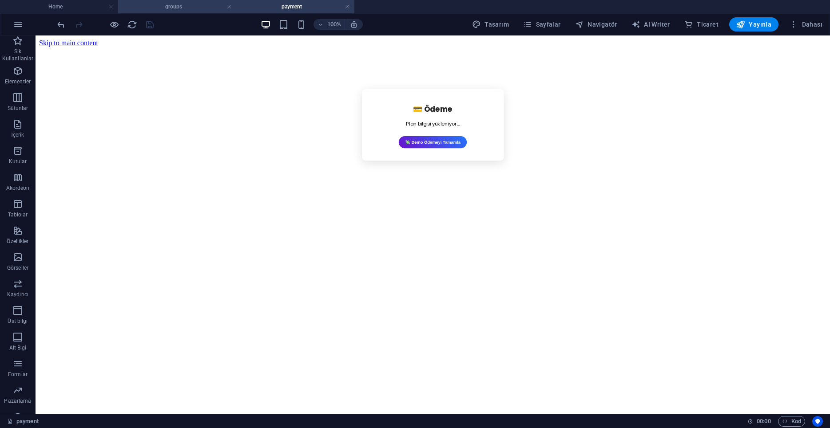
click at [190, 8] on h4 "groups" at bounding box center [177, 7] width 118 height 10
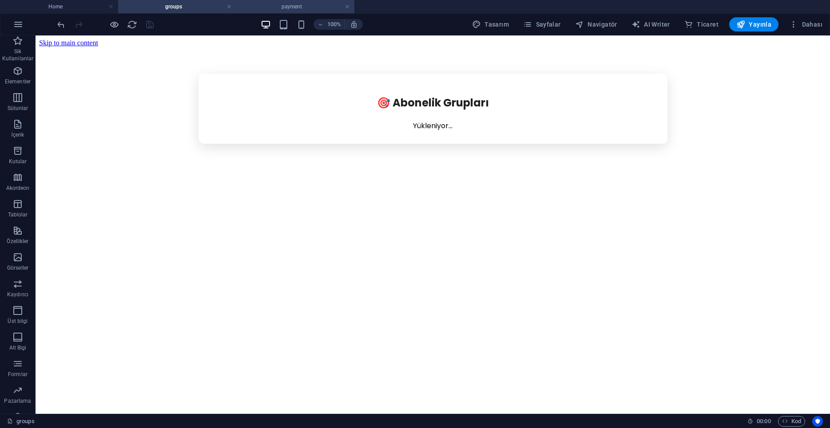
click at [293, 6] on h4 "payment" at bounding box center [295, 7] width 118 height 10
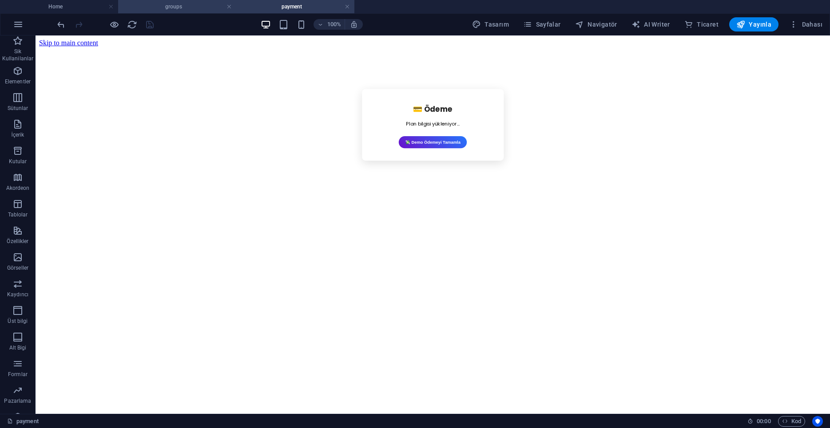
click at [170, 8] on h4 "groups" at bounding box center [177, 7] width 118 height 10
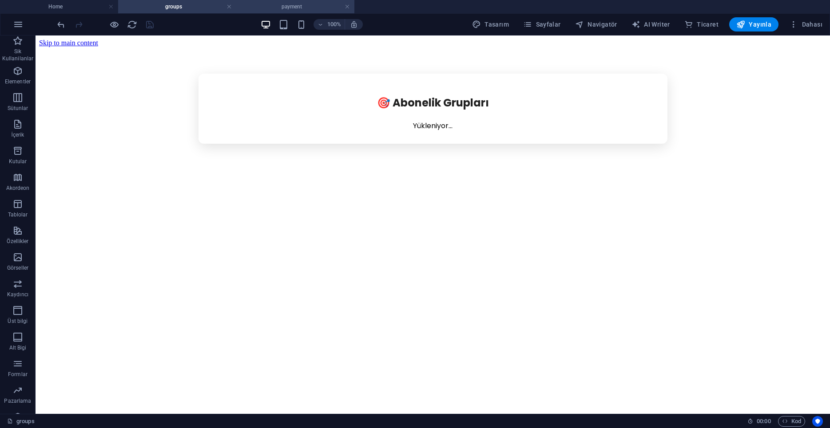
click at [312, 4] on h4 "payment" at bounding box center [295, 7] width 118 height 10
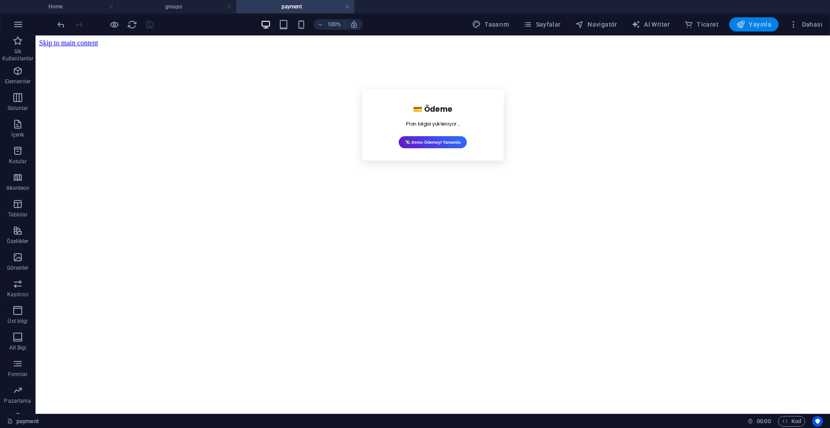
click at [764, 26] on span "Yayınla" at bounding box center [753, 24] width 35 height 9
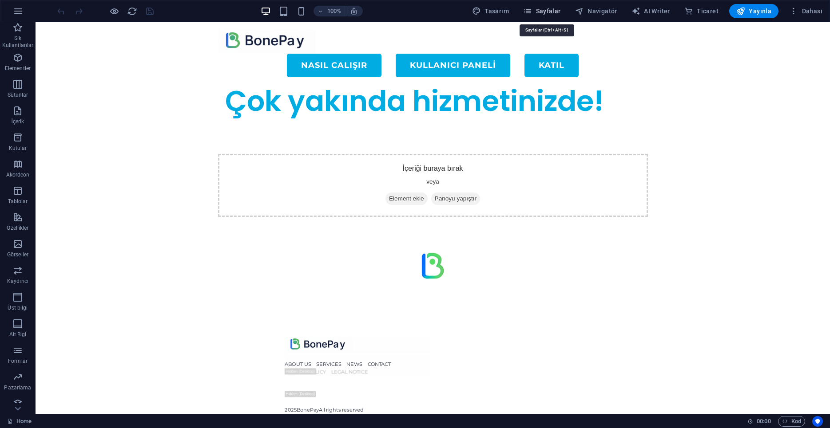
click at [539, 10] on span "Sayfalar" at bounding box center [542, 11] width 38 height 9
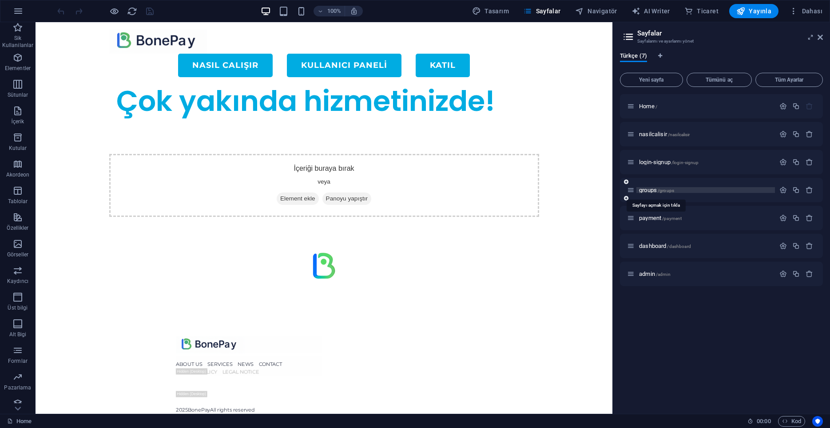
click at [649, 188] on span "groups /groups" at bounding box center [656, 190] width 35 height 7
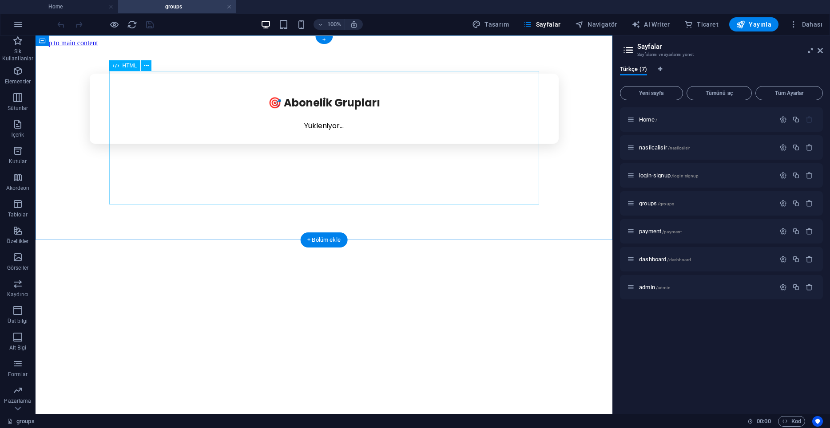
click at [246, 144] on div "🎯 Abonelik Grupları Yükleniyor..." at bounding box center [324, 109] width 570 height 70
click at [273, 144] on div "🎯 Abonelik Grupları Yükleniyor..." at bounding box center [324, 109] width 570 height 70
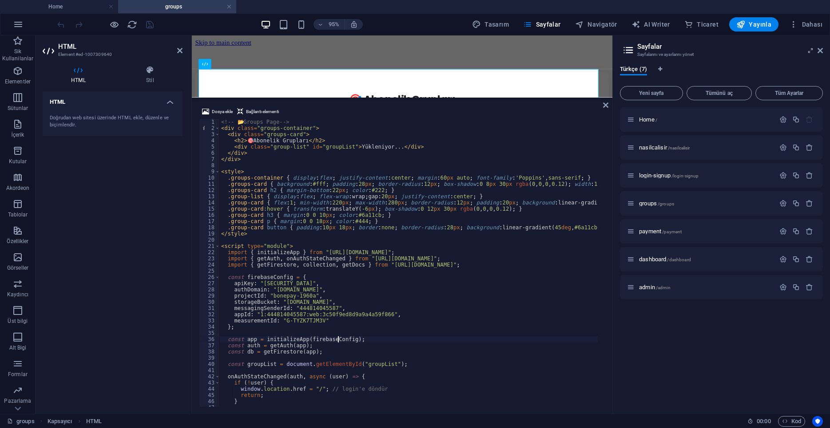
click at [338, 341] on div "<!-- 📂 Groups Page --> < div class = "groups-container" > < div class = "groups…" at bounding box center [608, 265] width 778 height 293
type textarea "</script>"
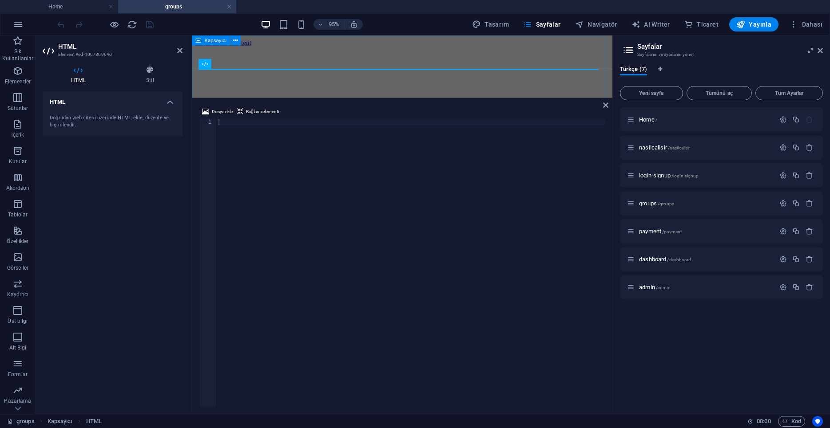
click at [448, 47] on div at bounding box center [412, 47] width 435 height 0
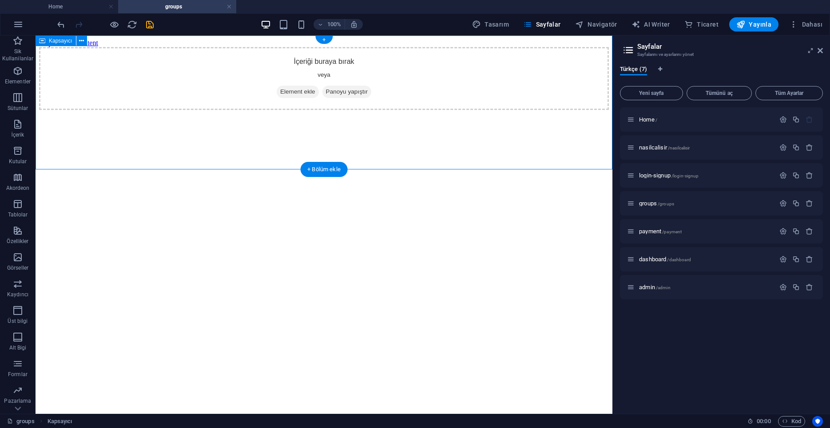
click at [226, 98] on div "İçeriği buraya bırak veya Element ekle Panoyu yapıştır" at bounding box center [324, 78] width 570 height 63
click at [19, 73] on icon "button" at bounding box center [17, 71] width 11 height 11
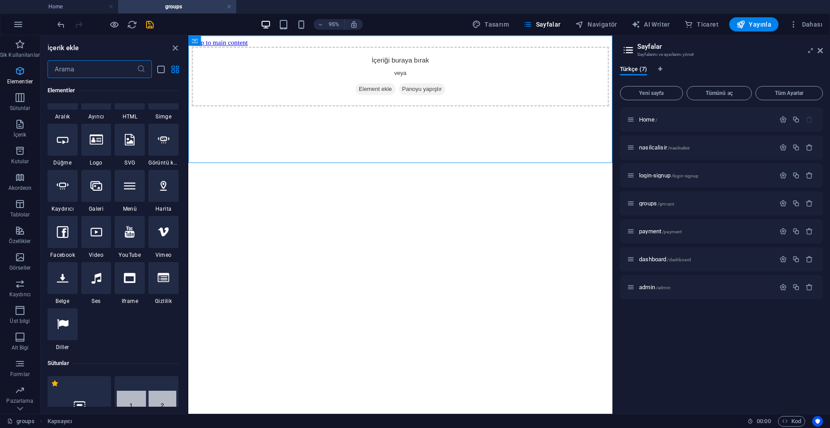
scroll to position [167, 0]
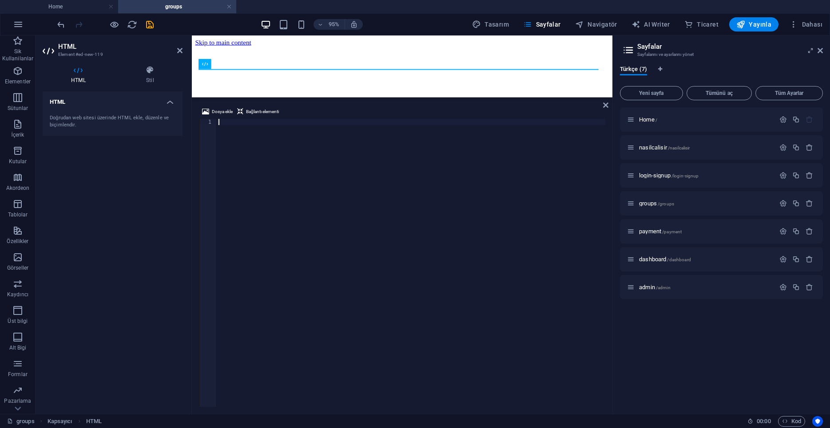
click at [231, 136] on div at bounding box center [411, 269] width 388 height 301
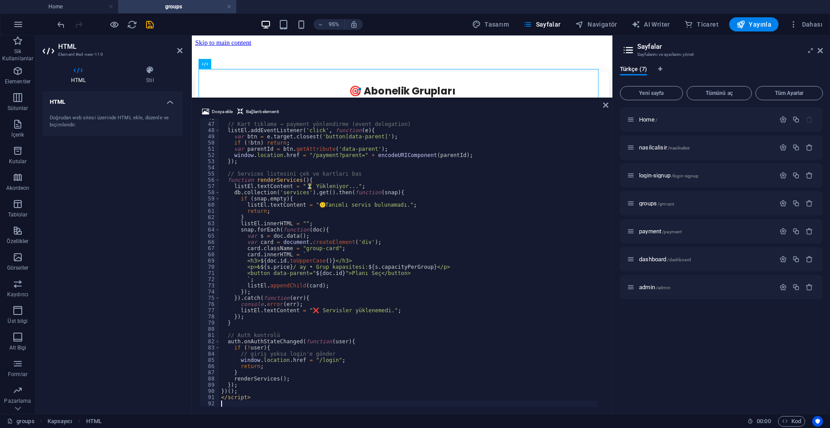
click at [70, 220] on div "HTML Doğrudan web sitesi üzerinde HTML ekle, düzenle ve biçimlendir." at bounding box center [113, 249] width 140 height 316
click at [606, 105] on icon at bounding box center [605, 105] width 5 height 7
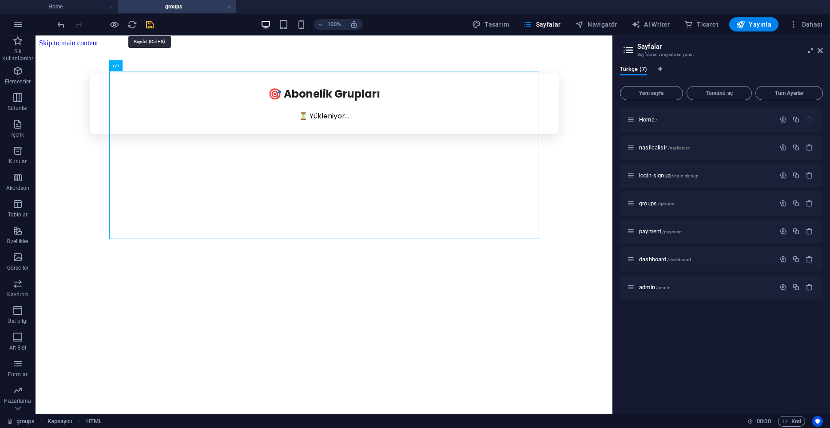
click at [151, 25] on icon "save" at bounding box center [150, 25] width 10 height 10
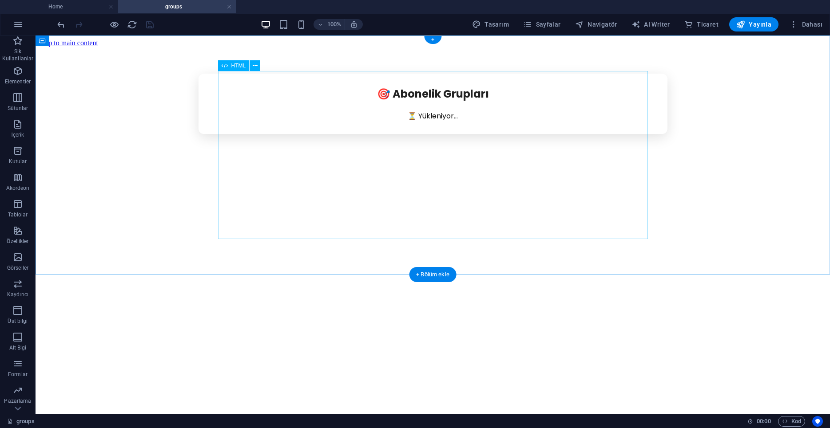
click at [378, 134] on div "🎯 Abonelik Grupları ⏳ Yükleniyor..." at bounding box center [432, 104] width 787 height 60
click at [335, 134] on div "🎯 Abonelik Grupları ⏳ Yükleniyor..." at bounding box center [432, 104] width 787 height 60
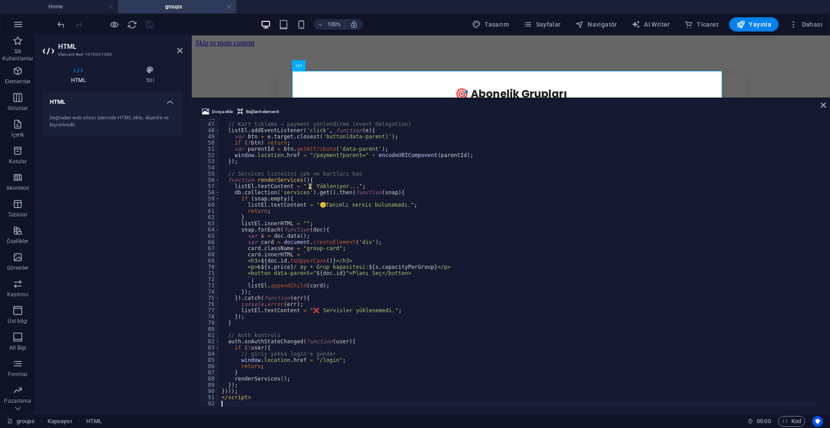
click at [326, 304] on div "// Kart tıklama → payment yönlendirme (event delegation) listEl . addEventListe…" at bounding box center [589, 261] width 739 height 293
type textarea "console.error(err);"
click at [17, 240] on p "Özellikler" at bounding box center [18, 241] width 22 height 7
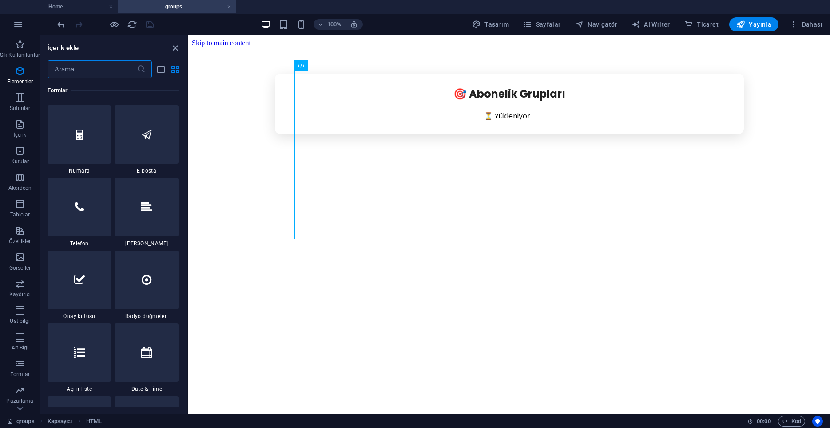
scroll to position [6771, 0]
drag, startPoint x: 179, startPoint y: 46, endPoint x: 144, endPoint y: 10, distance: 49.9
click at [179, 46] on icon "close panel" at bounding box center [175, 48] width 10 height 10
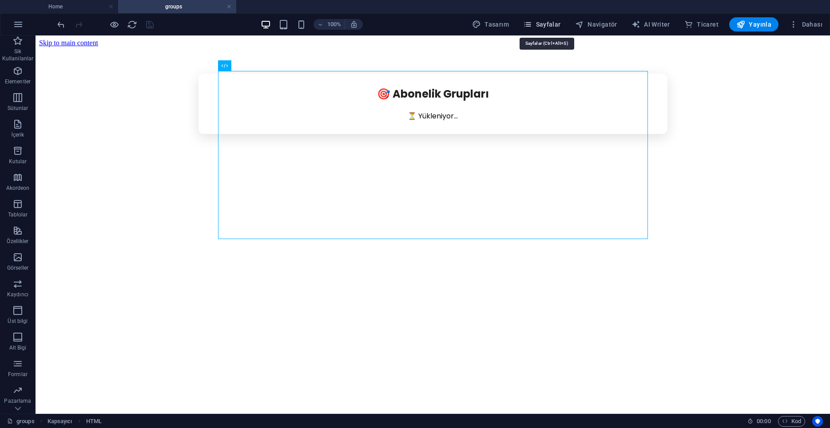
click at [541, 24] on span "Sayfalar" at bounding box center [542, 24] width 38 height 9
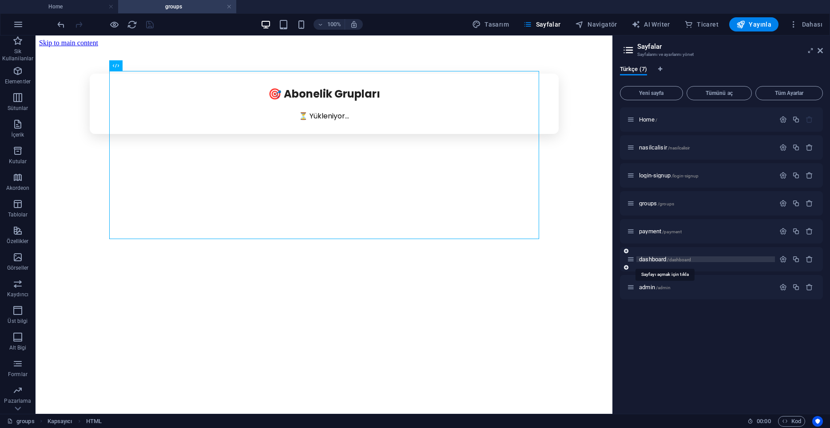
click at [651, 260] on span "dashboard /dashboard" at bounding box center [665, 259] width 52 height 7
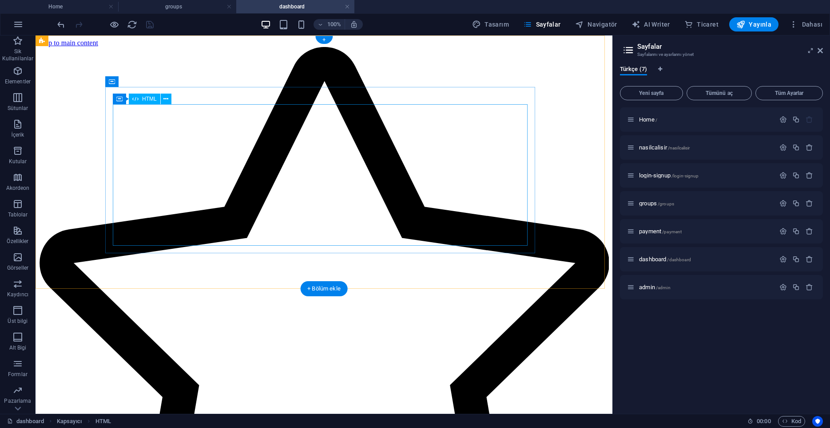
scroll to position [0, 0]
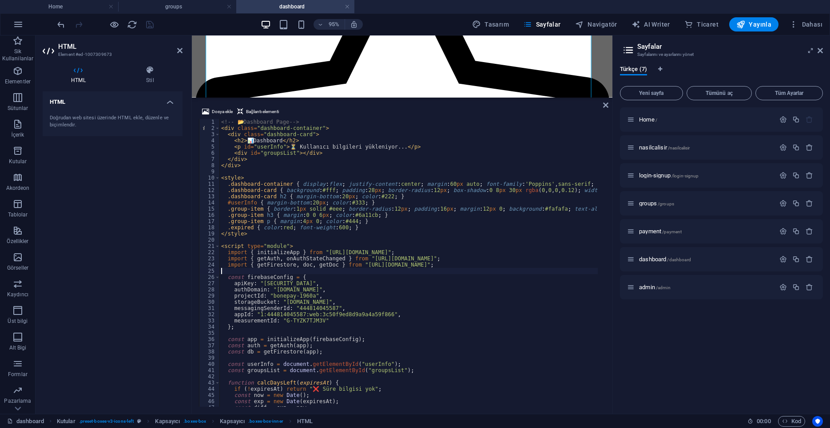
click at [324, 271] on div "<!-- 📂 Dashboard Page --> < div class = "dashboard-container" > < div class = "…" at bounding box center [460, 265] width 482 height 293
type textarea "</script>"
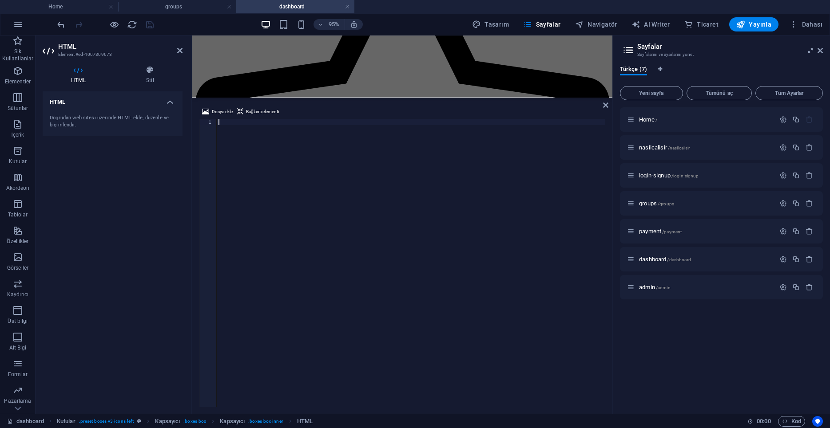
click at [246, 147] on div at bounding box center [411, 265] width 388 height 293
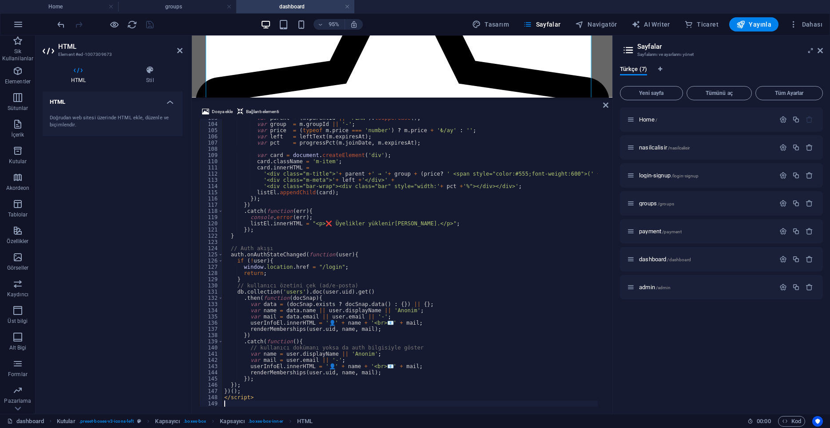
click at [106, 214] on div "HTML Doğrudan web sitesi üzerinde HTML ekle, düzenle ve biçimlendir." at bounding box center [113, 249] width 140 height 316
click at [151, 24] on icon "save" at bounding box center [150, 25] width 10 height 10
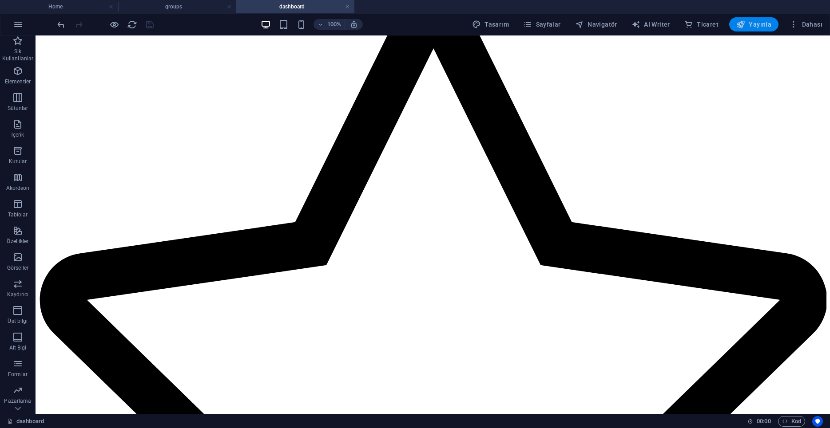
click at [756, 22] on span "Yayınla" at bounding box center [753, 24] width 35 height 9
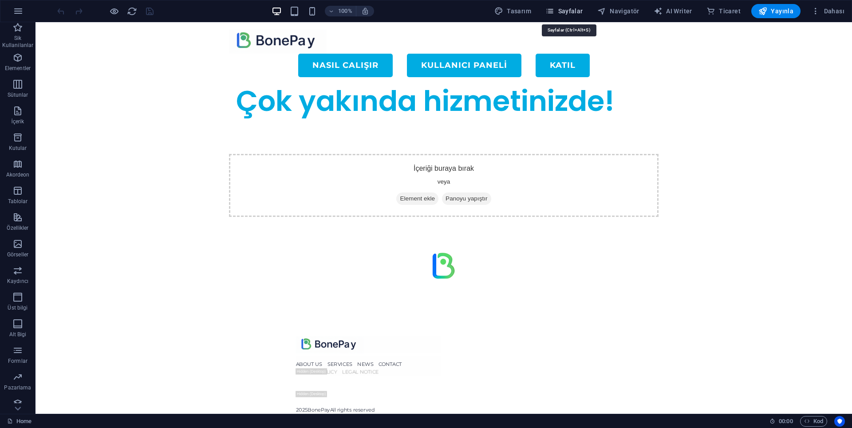
click at [562, 11] on span "Sayfalar" at bounding box center [565, 11] width 38 height 9
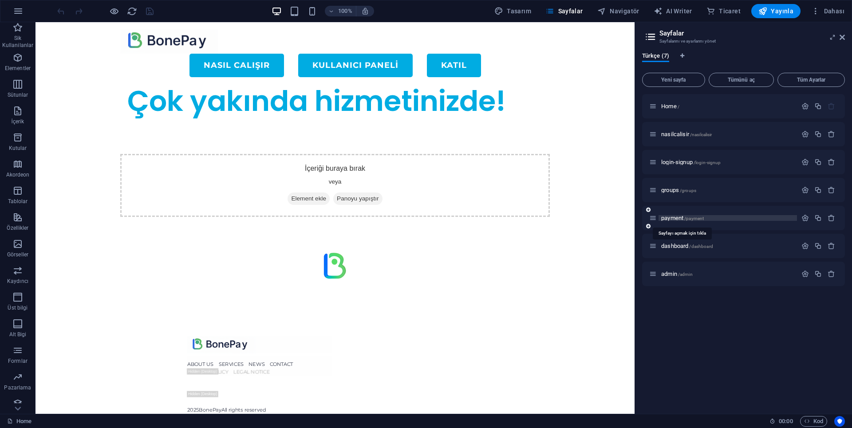
click at [673, 219] on span "payment /payment" at bounding box center [682, 218] width 43 height 7
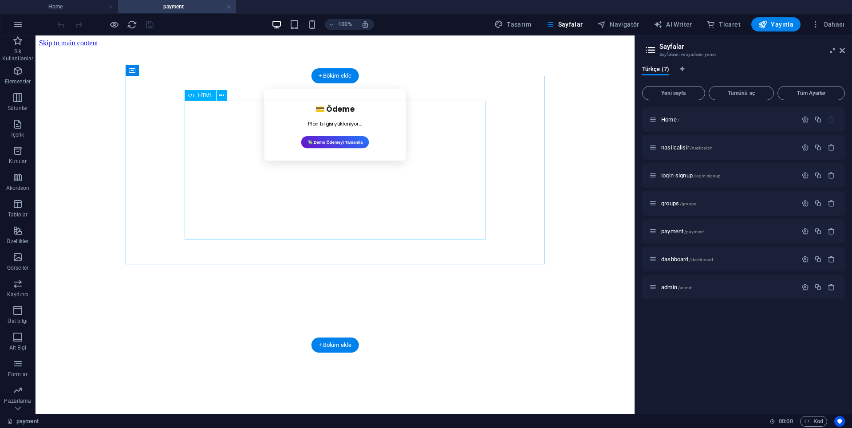
click at [246, 161] on div "💳 Ödeme Plan bilgisi yükleniyor... 💸 Demo Ödemeyi Tamamla" at bounding box center [335, 125] width 415 height 72
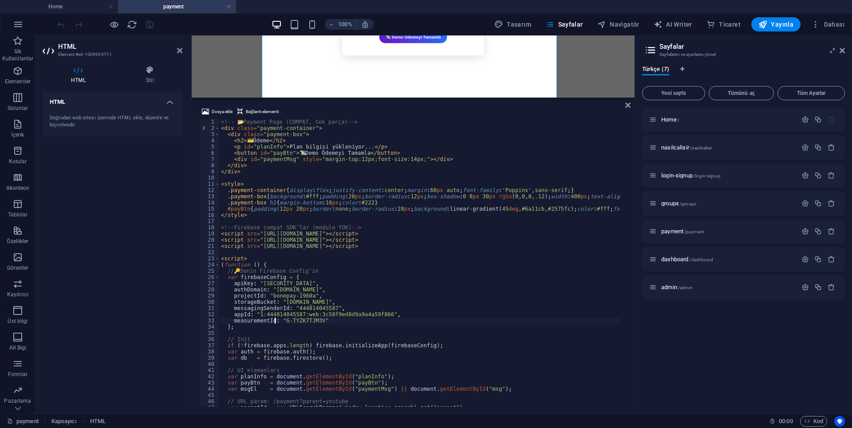
click at [275, 320] on div "<!-- 📂 Payment Page (COMPAT, tek parça) --> < div class = "payment-container" >…" at bounding box center [470, 265] width 503 height 293
type textarea "</script>"
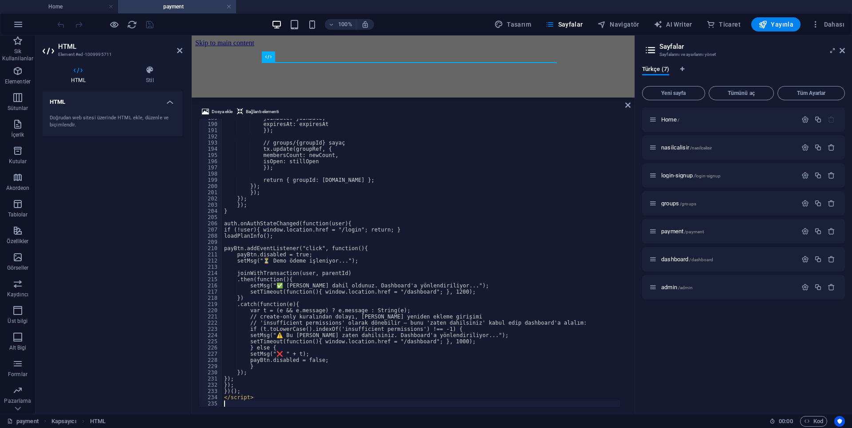
scroll to position [39, 0]
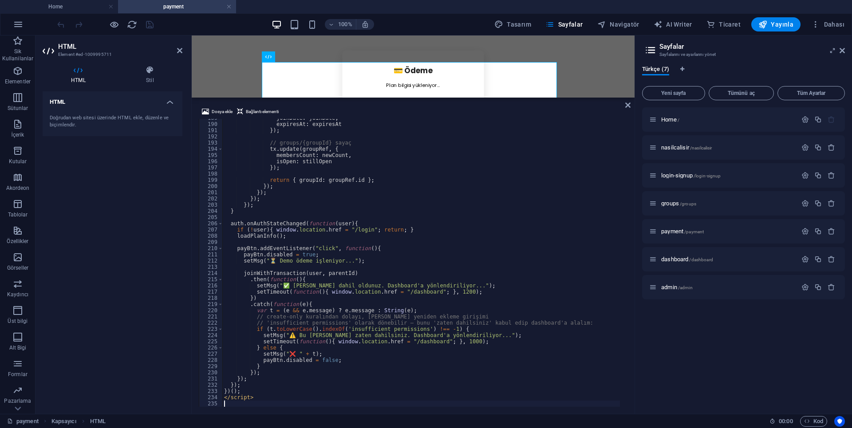
click at [119, 226] on div "HTML Doğrudan web sitesi üzerinde HTML ekle, düzenle ve biçimlendir." at bounding box center [113, 249] width 140 height 316
click at [624, 105] on div "Dosya ekle Bağlantı elementi 189 190 191 192 193 194 195 196 197 198 199 200 20…" at bounding box center [413, 256] width 443 height 315
click at [627, 105] on icon at bounding box center [627, 105] width 5 height 7
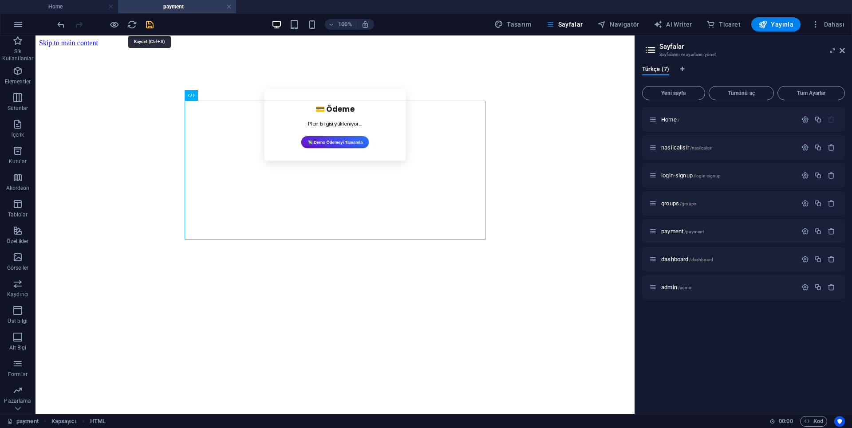
click at [150, 28] on icon "save" at bounding box center [150, 25] width 10 height 10
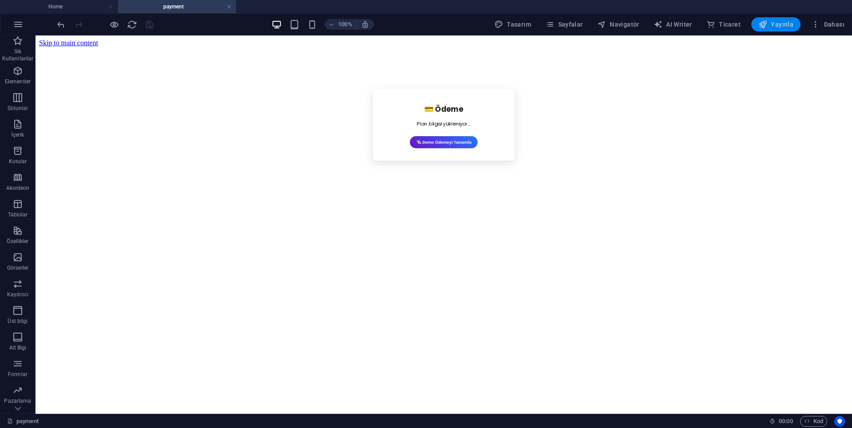
click at [788, 25] on span "Yayınla" at bounding box center [776, 24] width 35 height 9
